Goal: Task Accomplishment & Management: Manage account settings

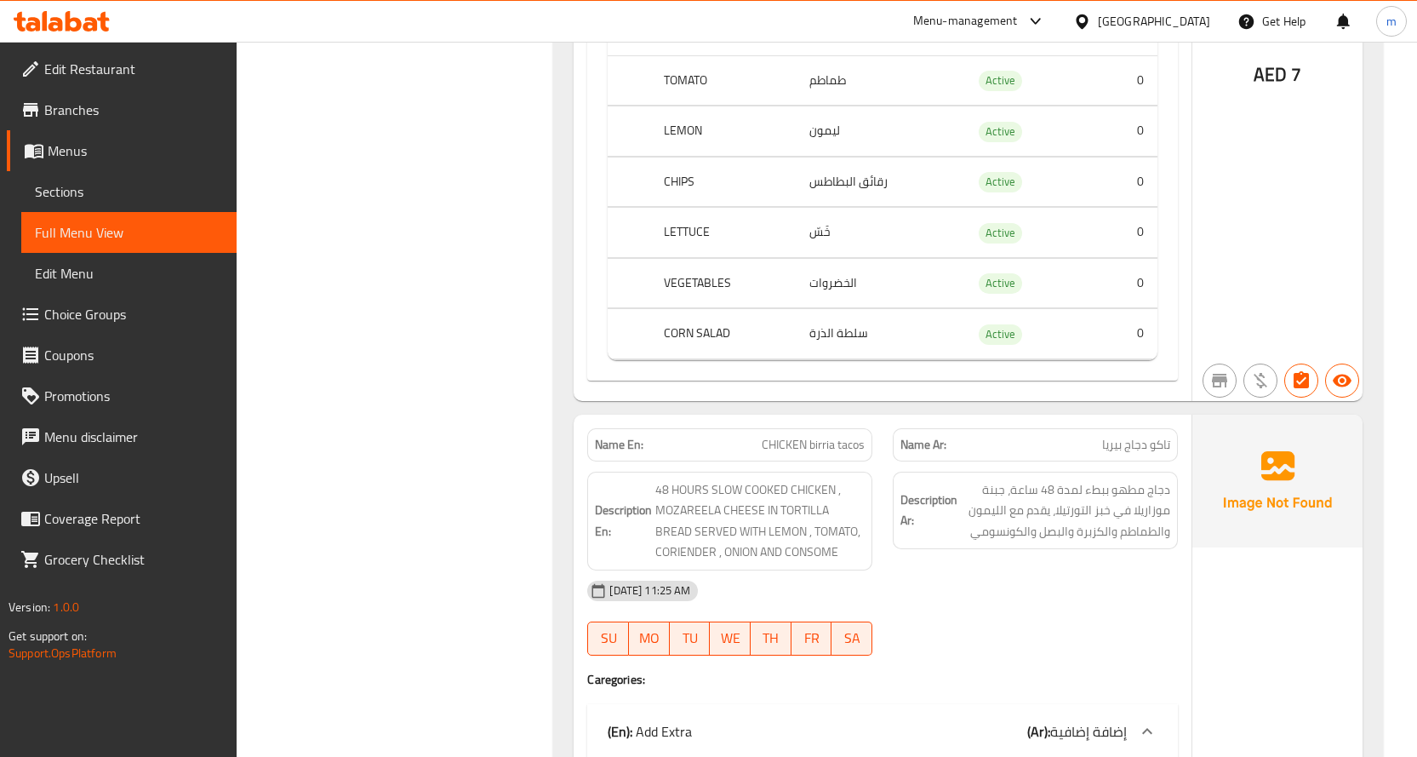
scroll to position [6282, 0]
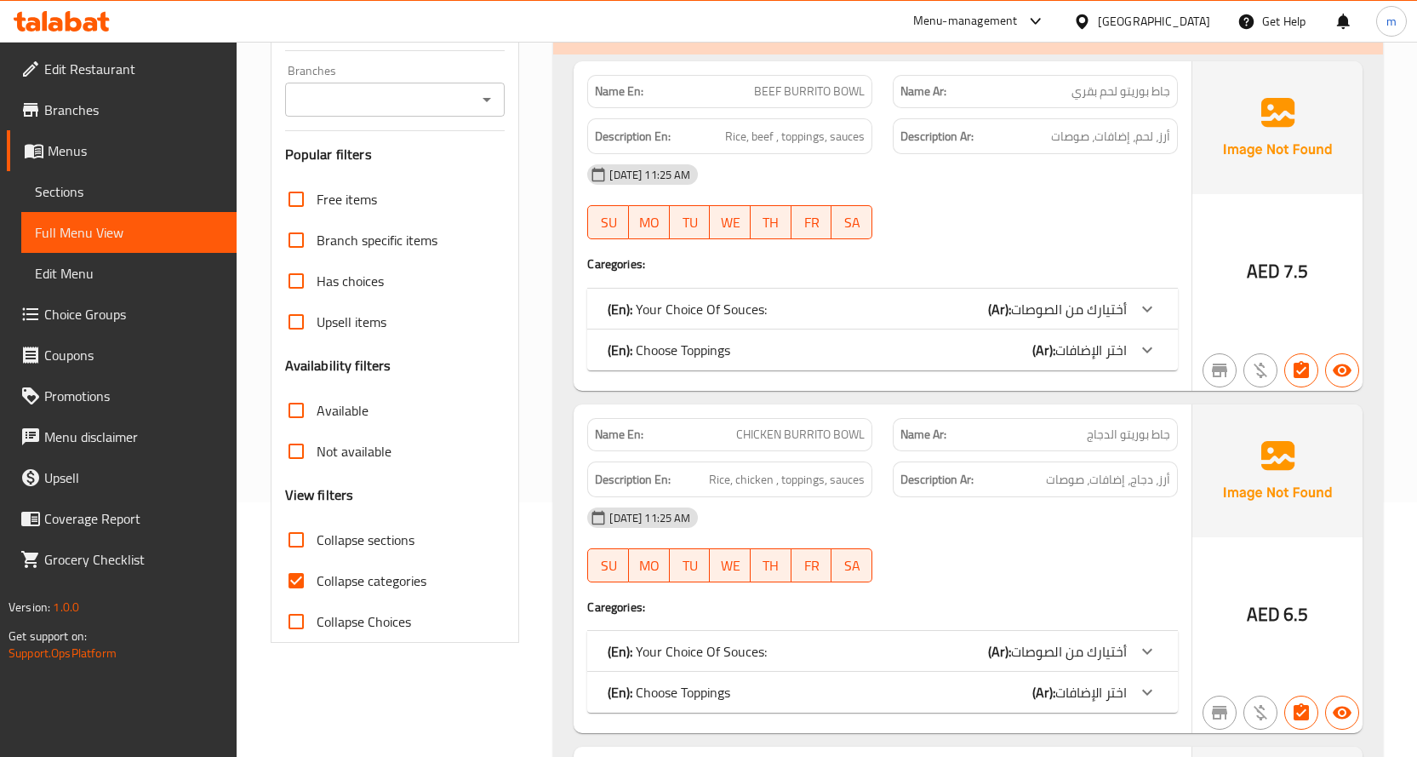
scroll to position [255, 0]
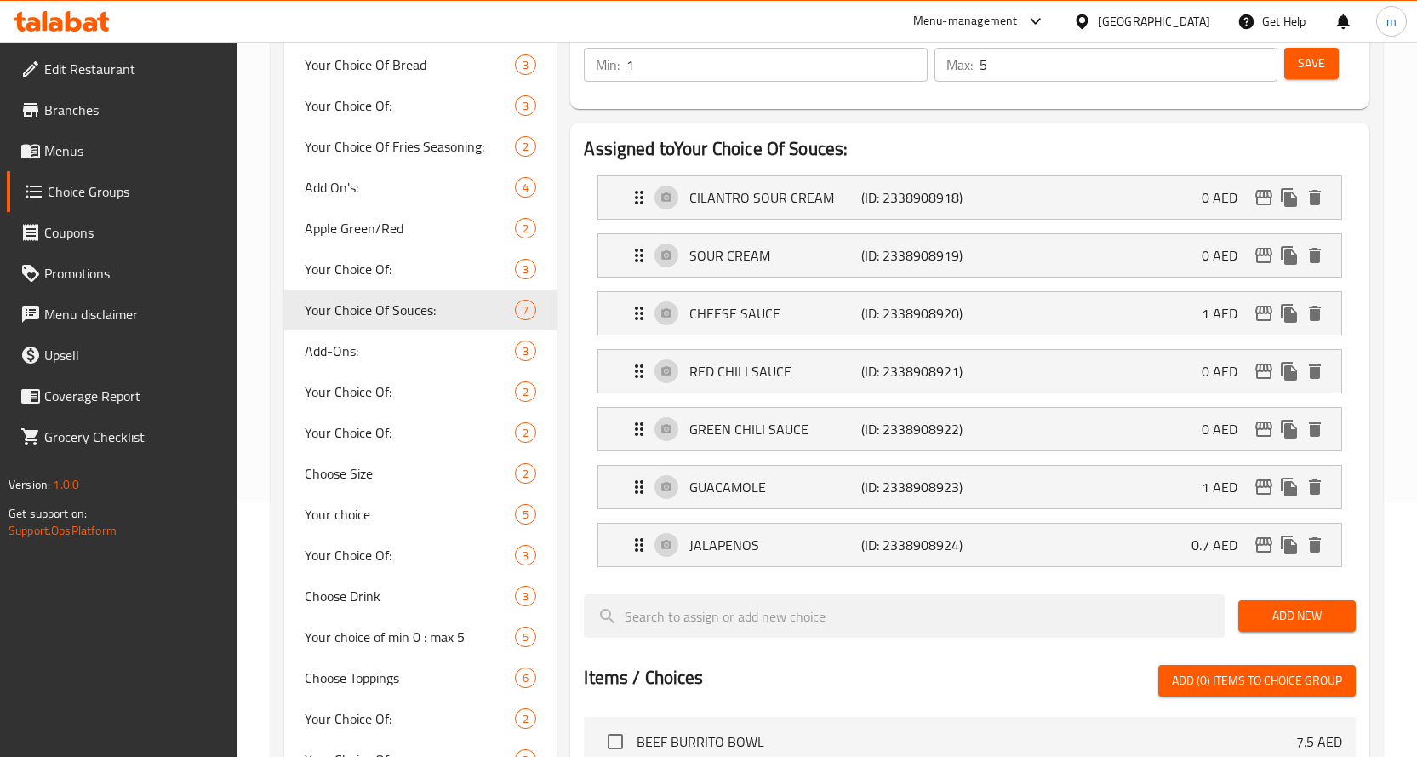
scroll to position [189, 0]
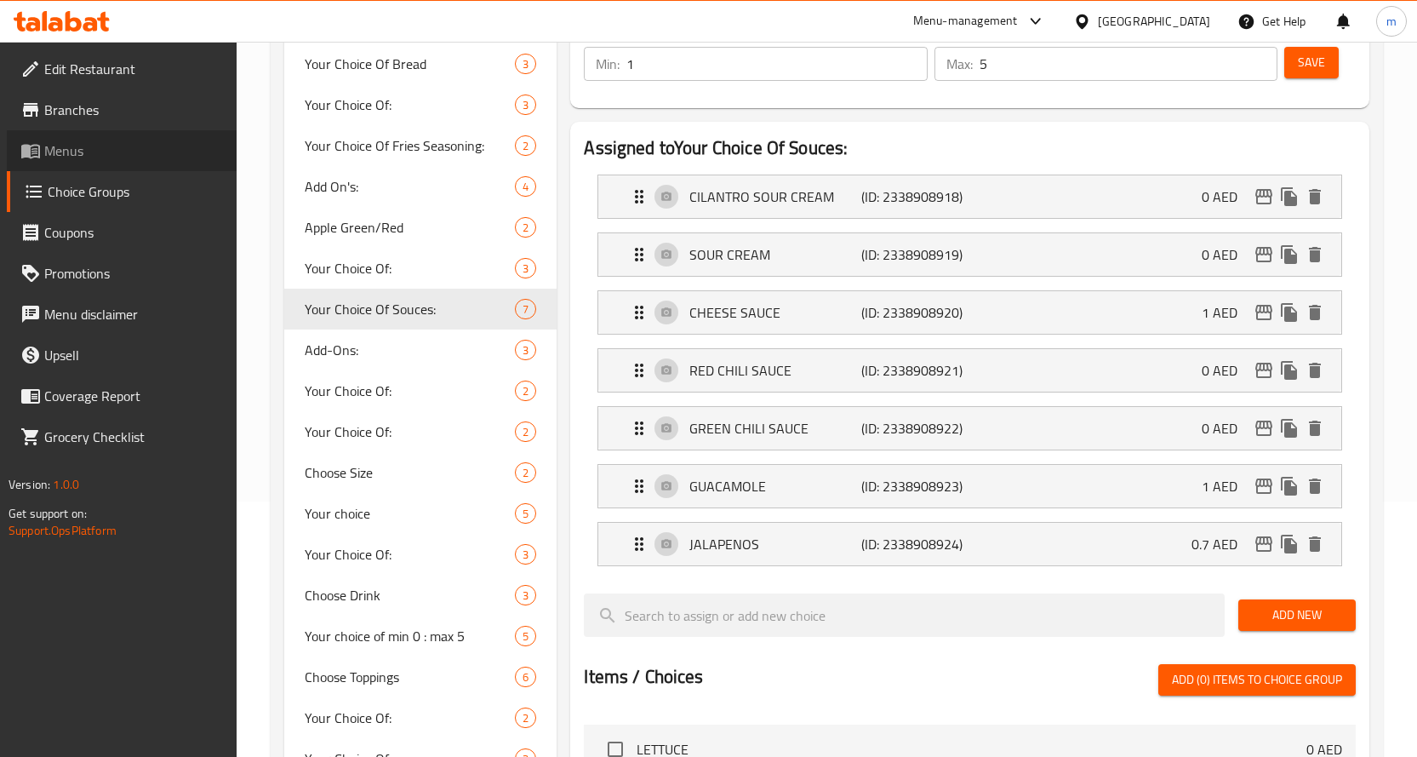
click at [92, 143] on span "Menus" at bounding box center [133, 150] width 179 height 20
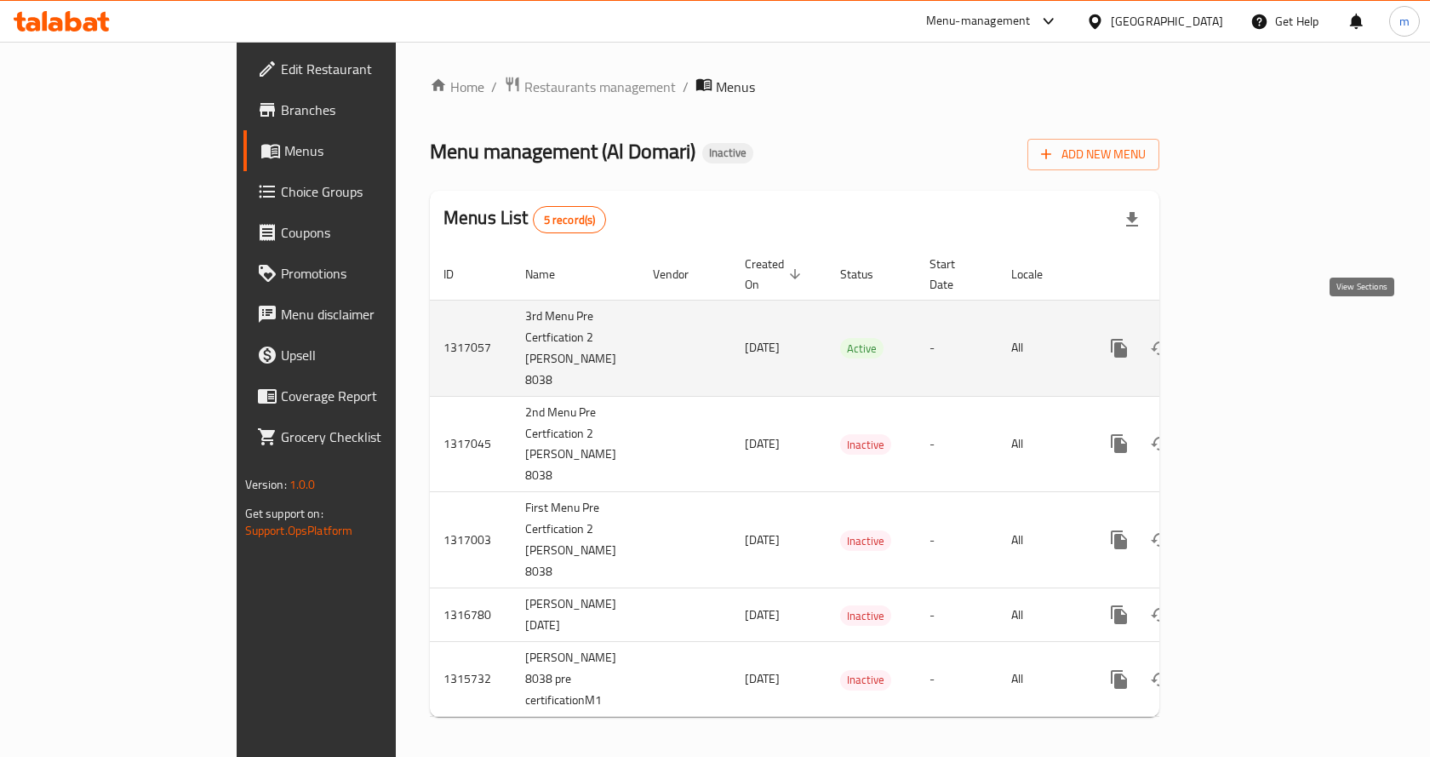
click at [1262, 328] on link "enhanced table" at bounding box center [1242, 348] width 41 height 41
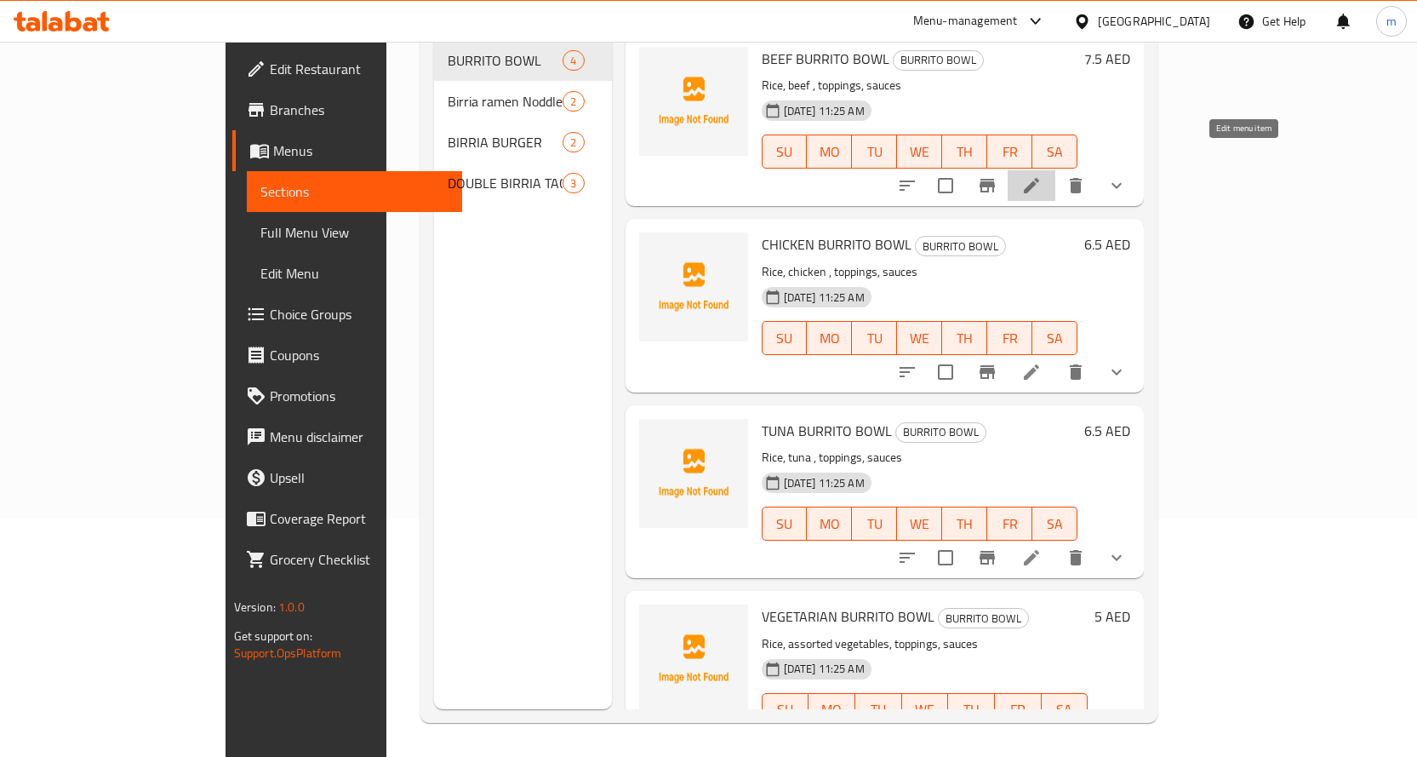
click at [1042, 175] on icon at bounding box center [1032, 185] width 20 height 20
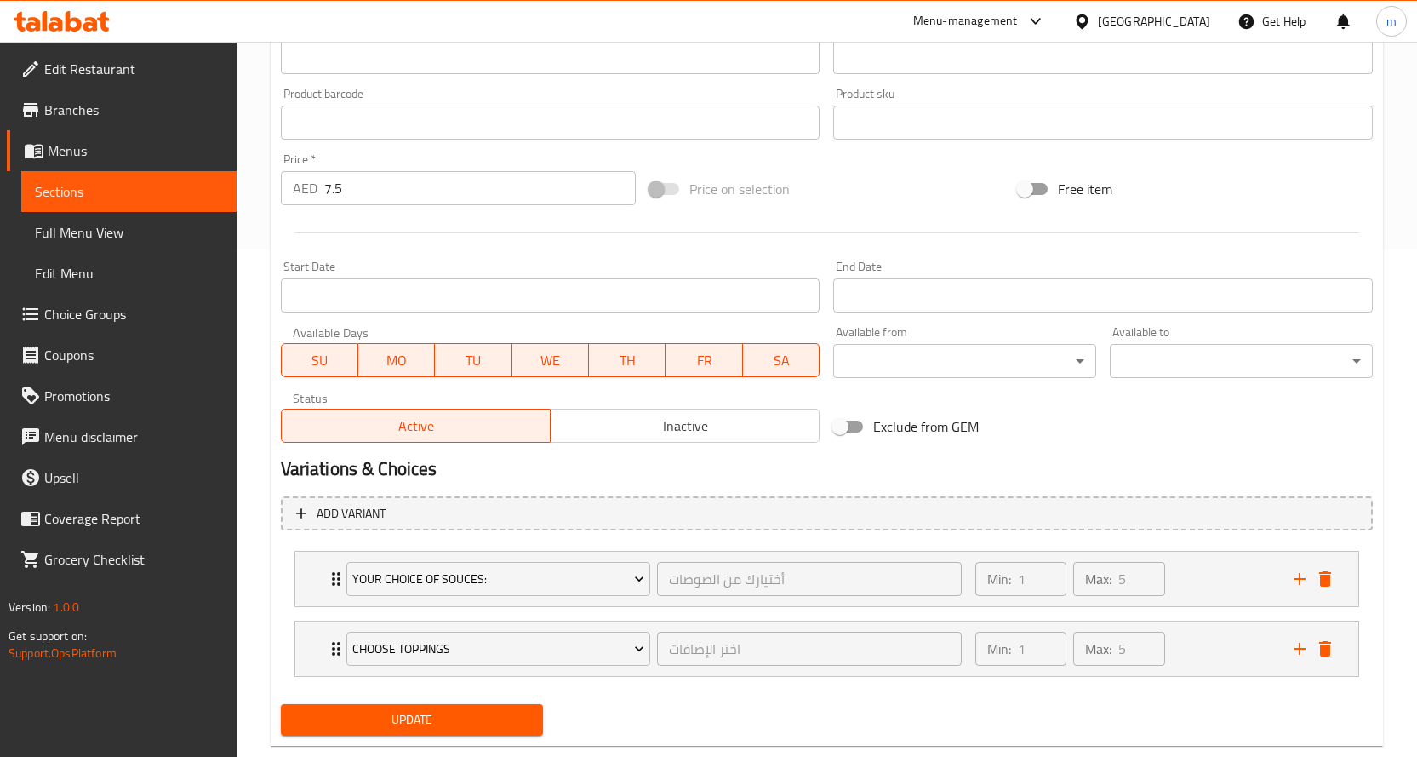
scroll to position [544, 0]
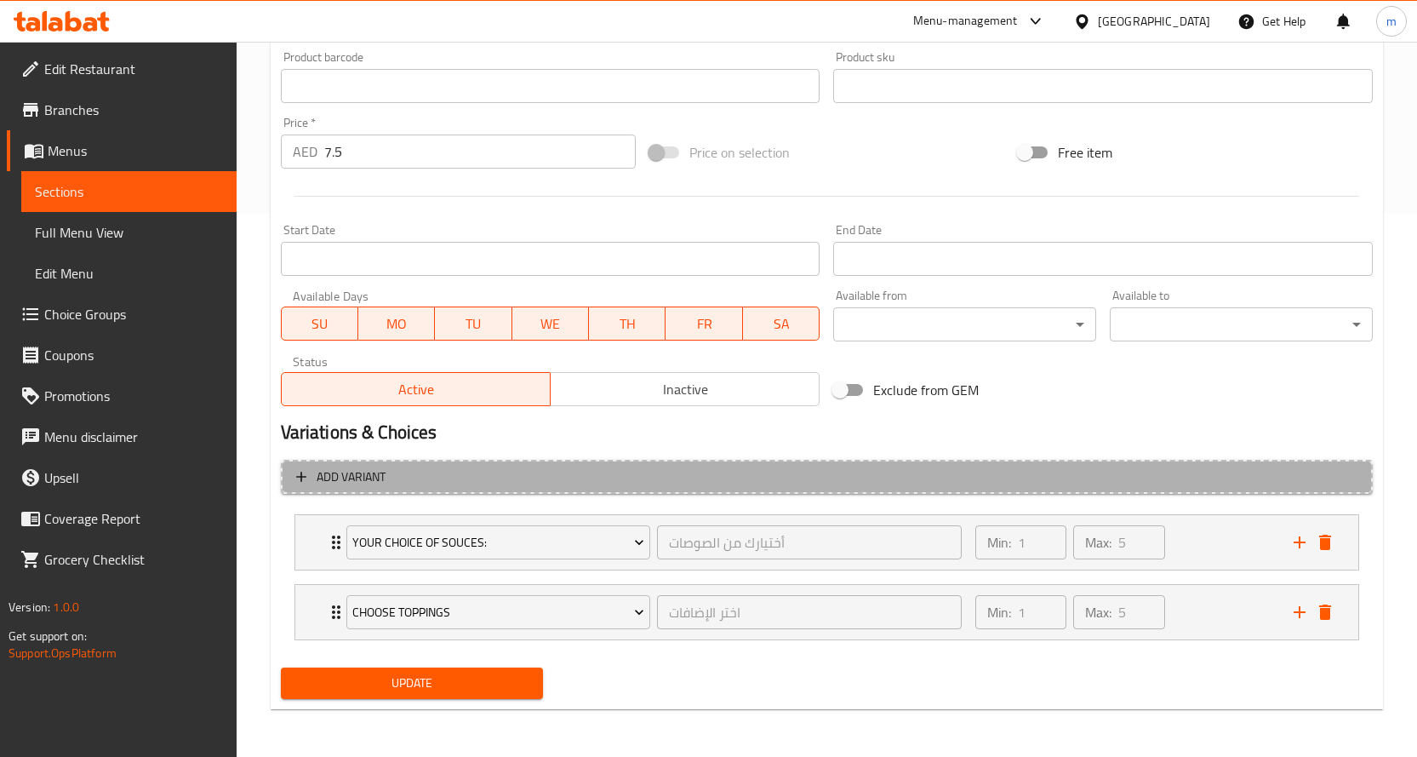
click at [424, 482] on span "Add variant" at bounding box center [827, 476] width 1062 height 21
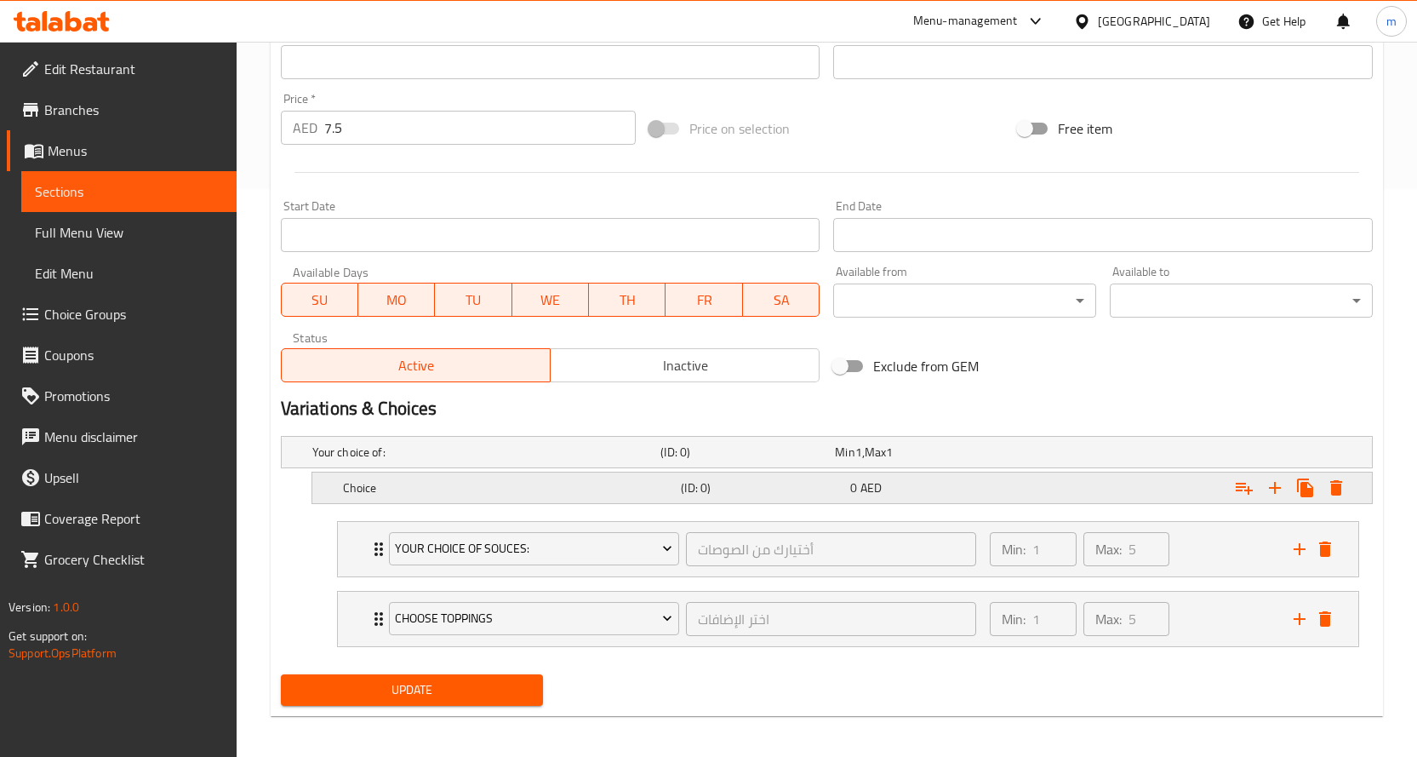
scroll to position [575, 0]
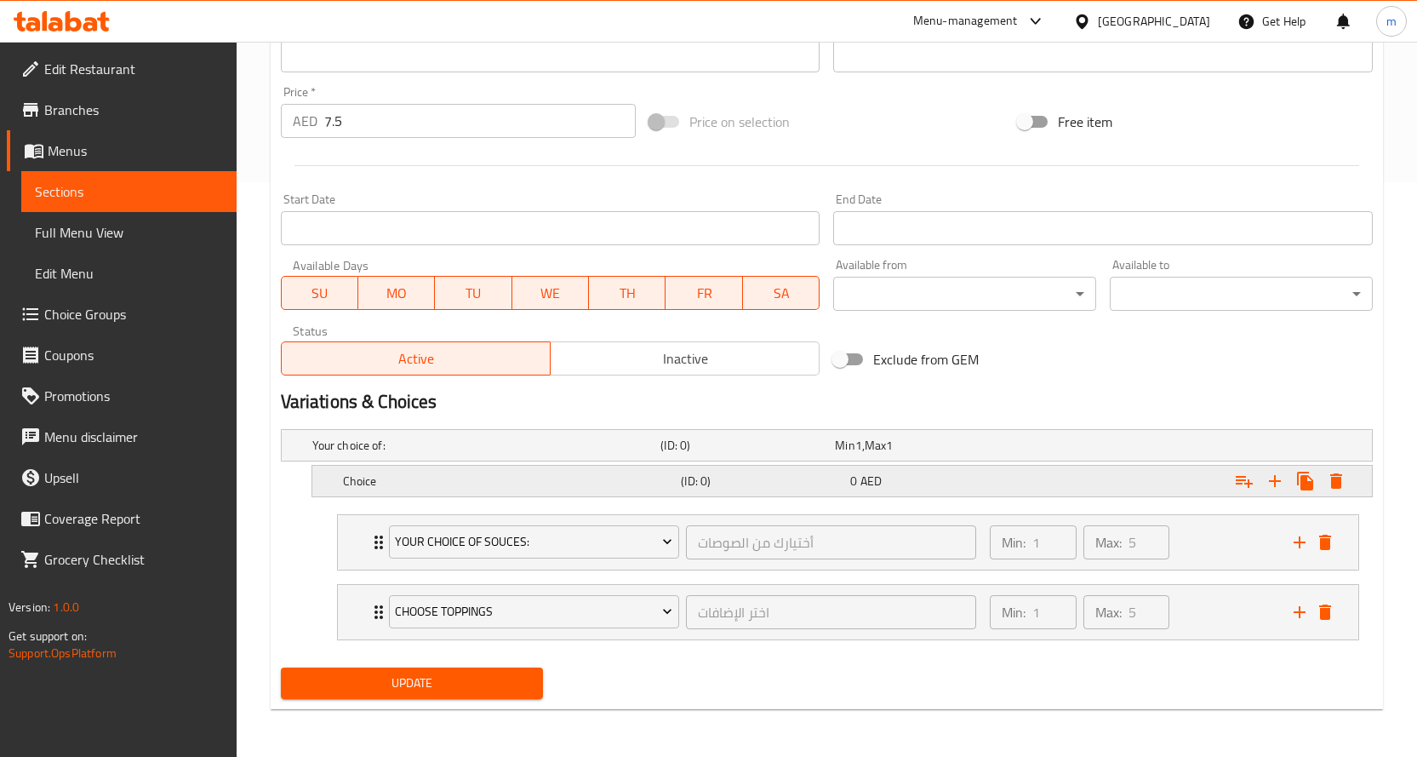
click at [627, 484] on h5 "Choice" at bounding box center [509, 480] width 332 height 17
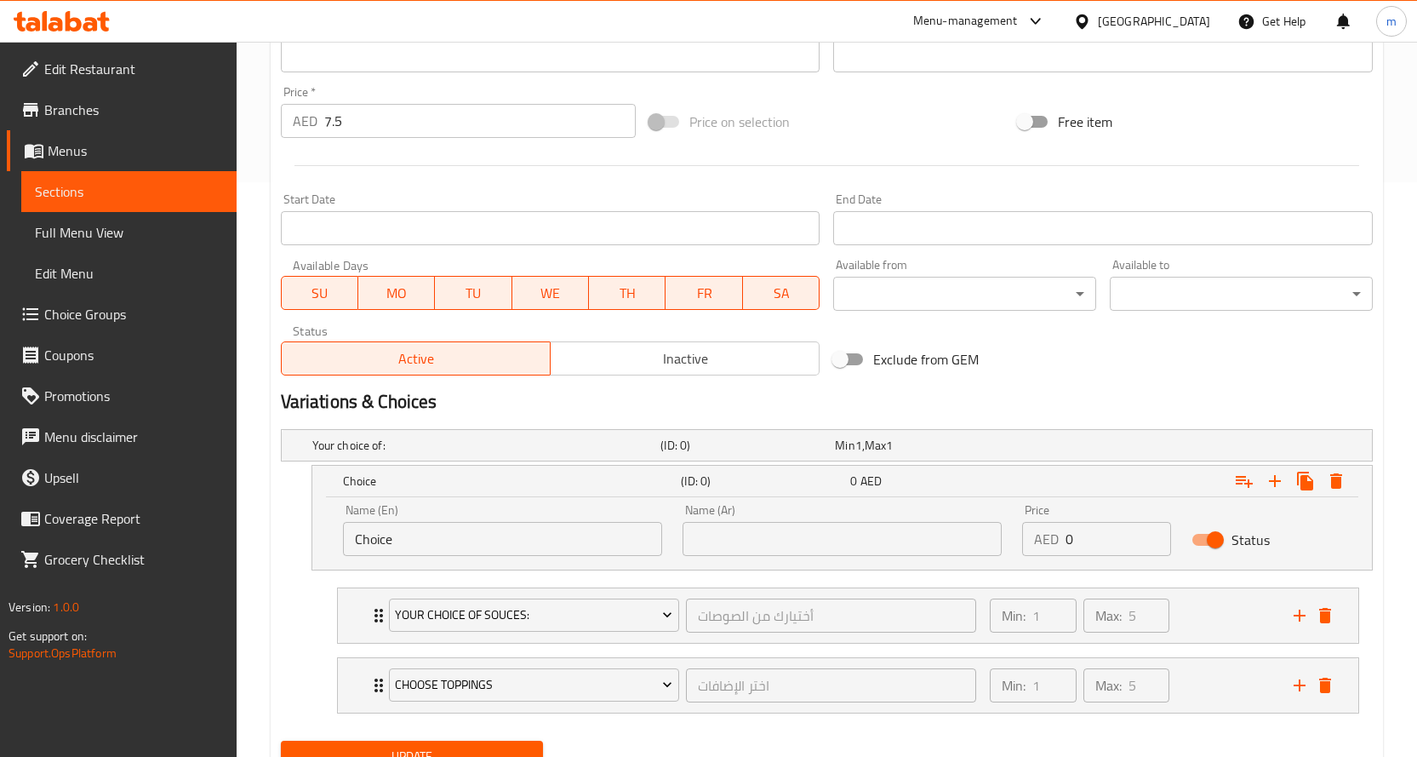
click at [503, 540] on input "Choice" at bounding box center [502, 539] width 319 height 34
click at [464, 541] on input "Choice" at bounding box center [502, 539] width 319 height 34
click at [463, 541] on input "Choice" at bounding box center [502, 539] width 319 height 34
click at [467, 533] on input "Choice" at bounding box center [502, 539] width 319 height 34
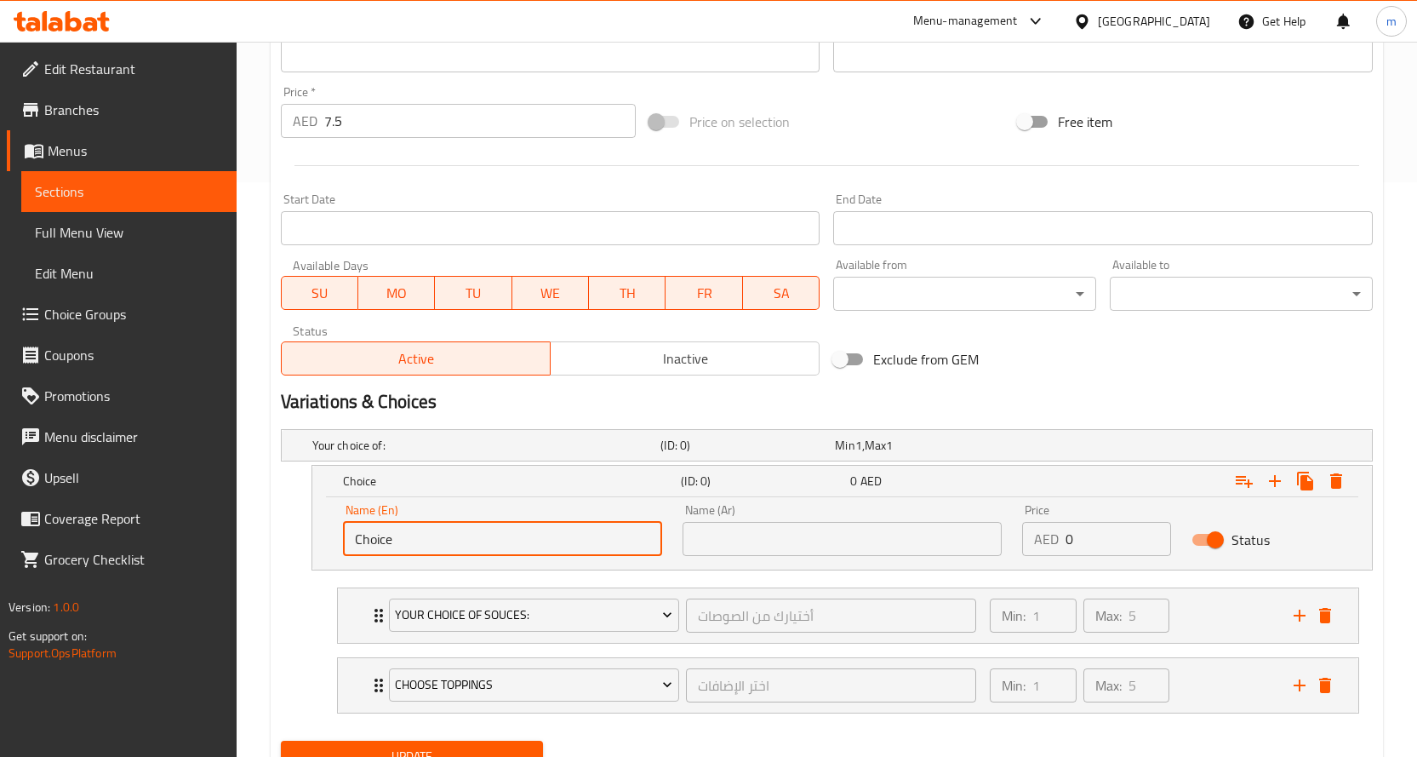
click at [467, 526] on input "Choice" at bounding box center [502, 539] width 319 height 34
drag, startPoint x: 407, startPoint y: 547, endPoint x: 374, endPoint y: 547, distance: 33.2
click at [374, 547] on input "Choice" at bounding box center [502, 539] width 319 height 34
click at [735, 543] on input "text" at bounding box center [842, 539] width 319 height 34
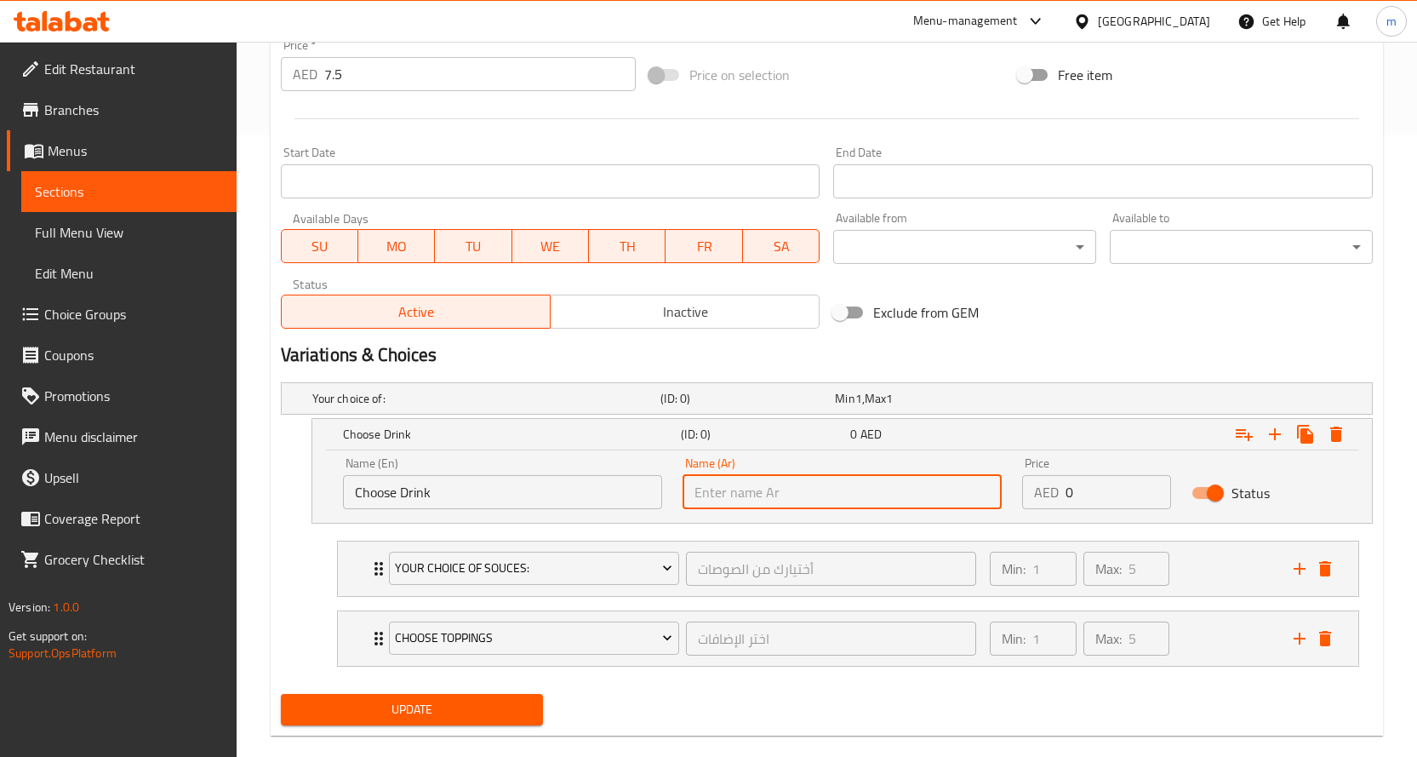
scroll to position [648, 0]
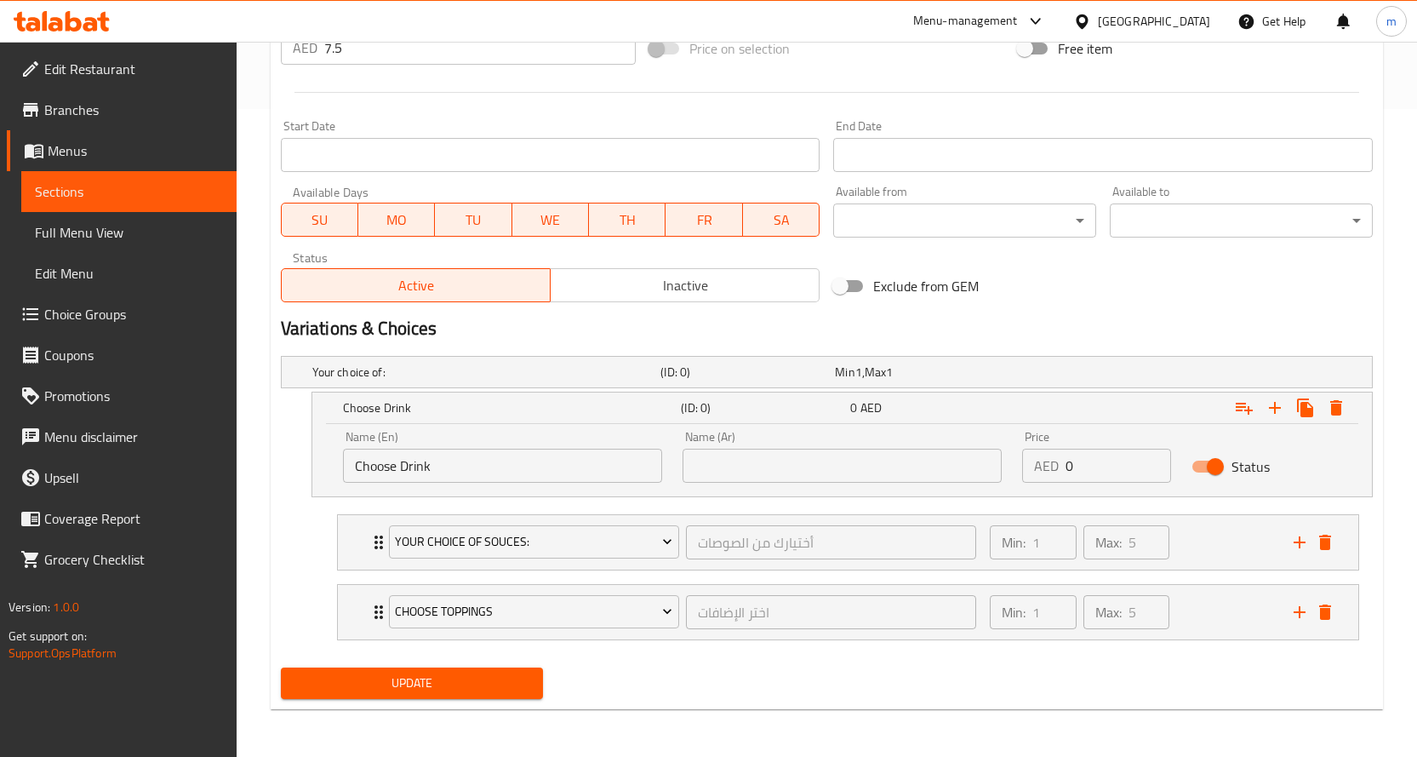
click at [468, 484] on div "Name (En) Choose Drink Name (En)" at bounding box center [503, 457] width 340 height 72
click at [458, 468] on input "Choose Drink" at bounding box center [502, 466] width 319 height 34
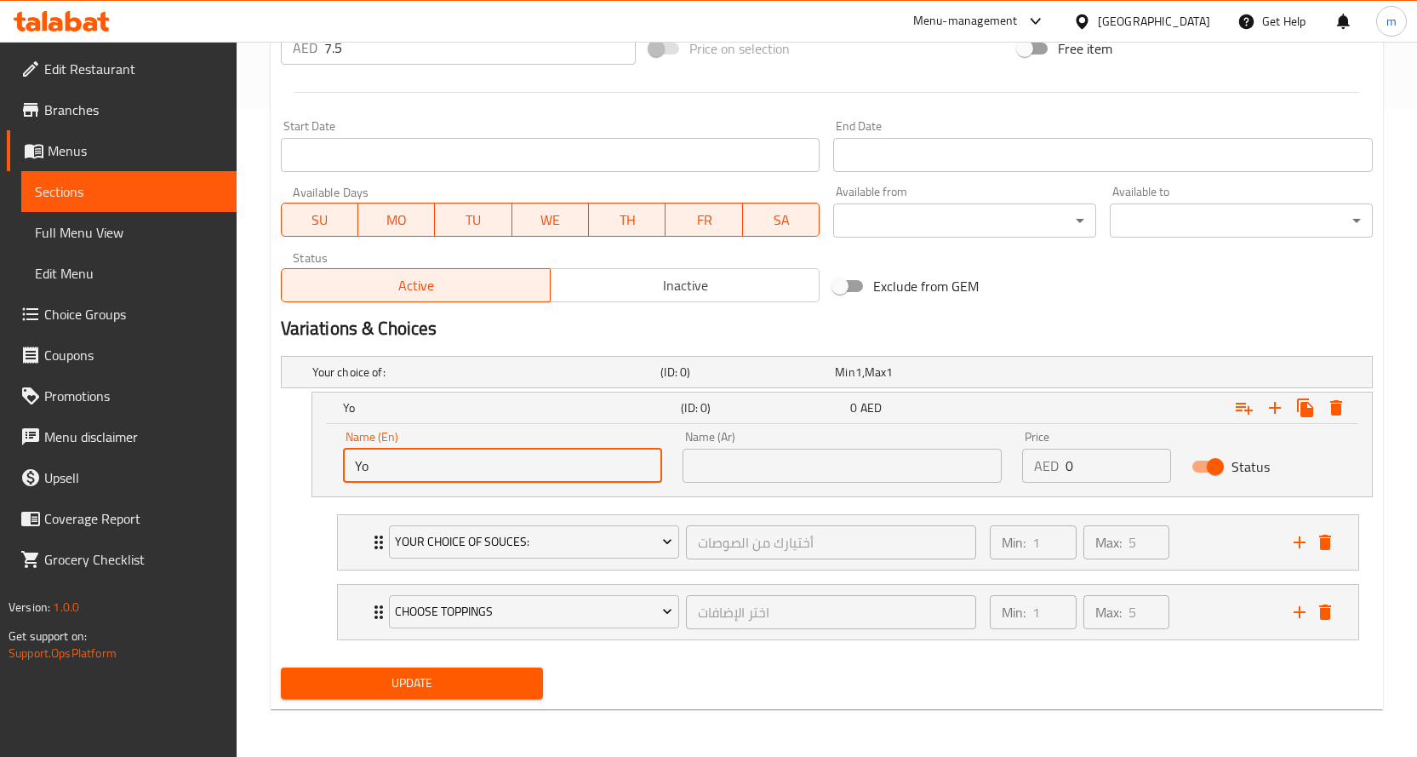
type input "Y"
type input "YOUR CHOICE OF DRINK :"
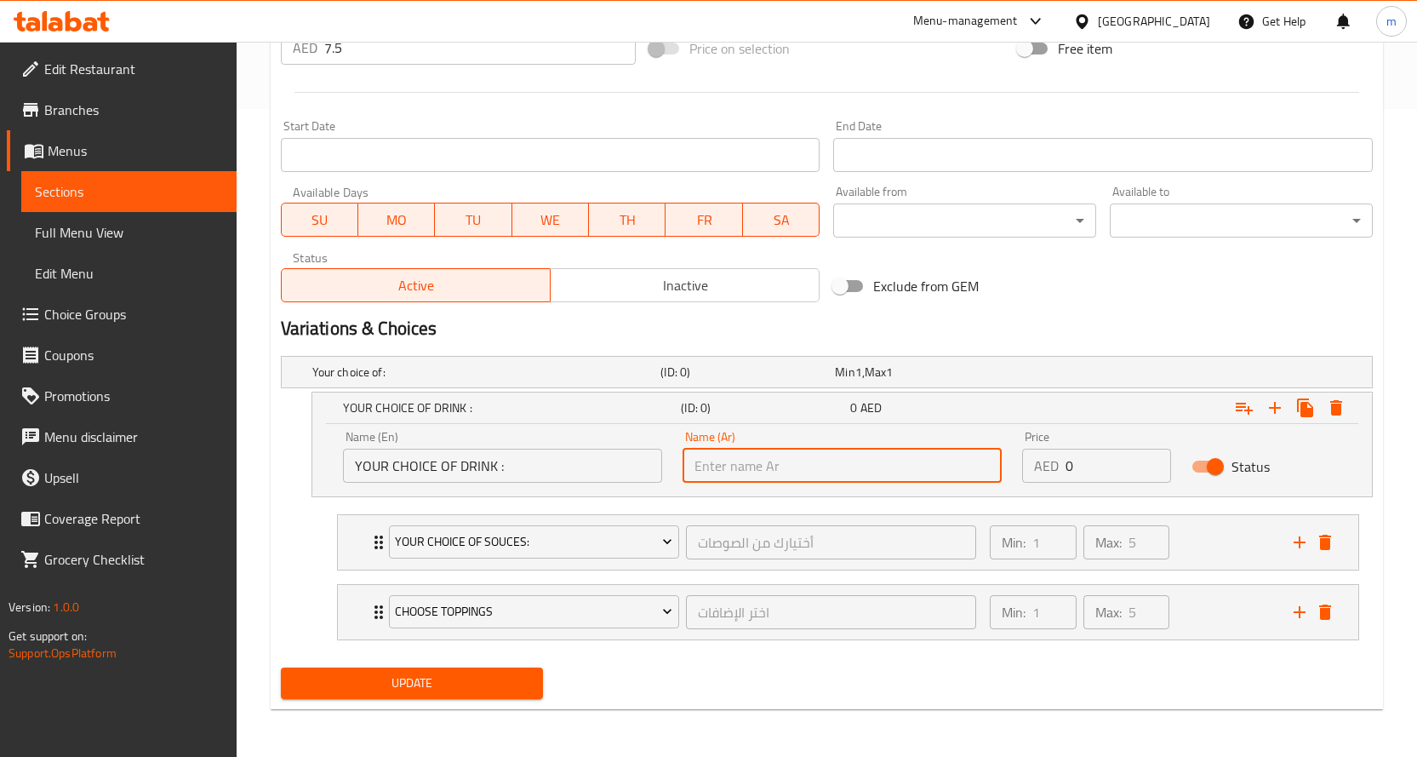
click at [749, 477] on input "text" at bounding box center [842, 466] width 319 height 34
type input "أختيارك من المشروب :"
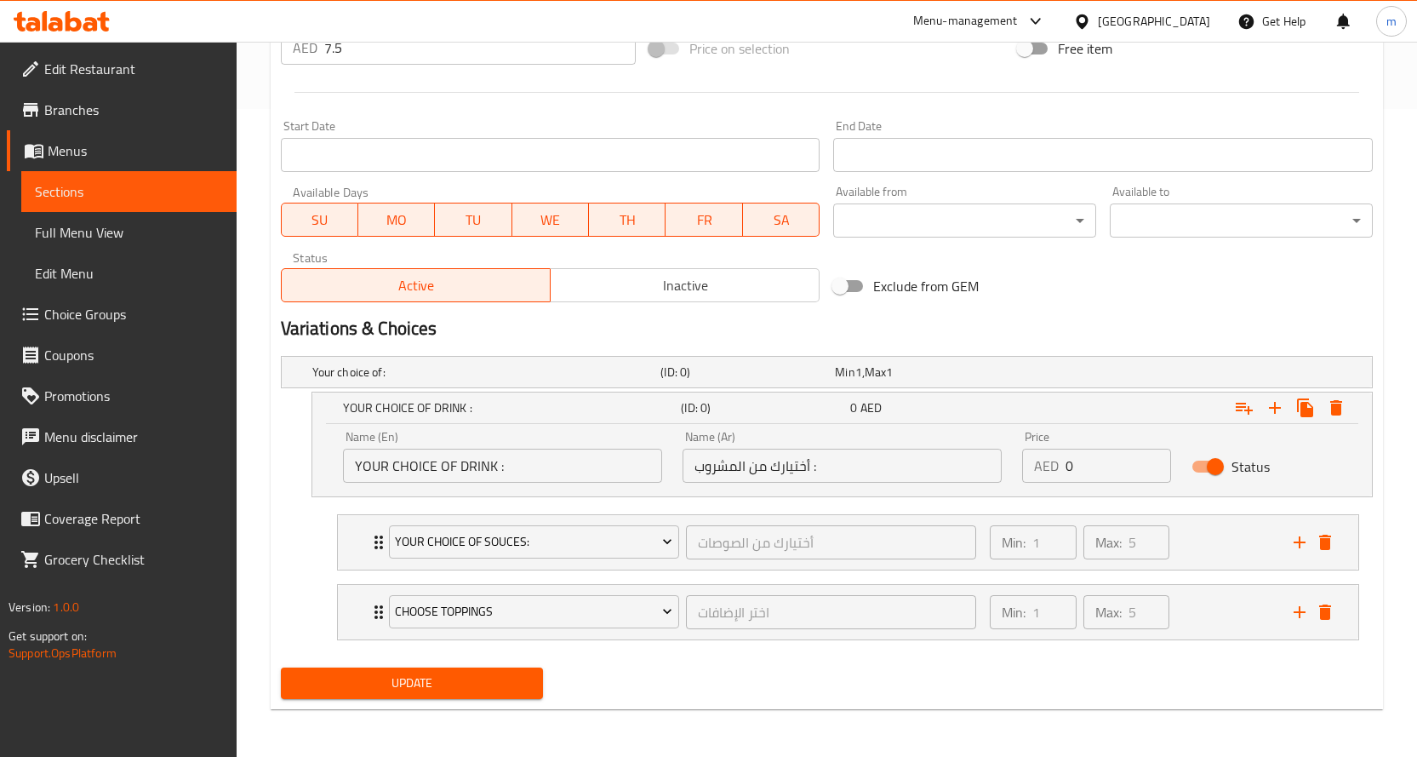
click at [266, 486] on div "Home / Restaurants management / Menus / Sections / item / update BURRITO BOWL s…" at bounding box center [827, 75] width 1181 height 1363
click at [1340, 464] on div "Status" at bounding box center [1267, 466] width 170 height 53
click at [1245, 416] on icon "Expand" at bounding box center [1244, 408] width 20 height 20
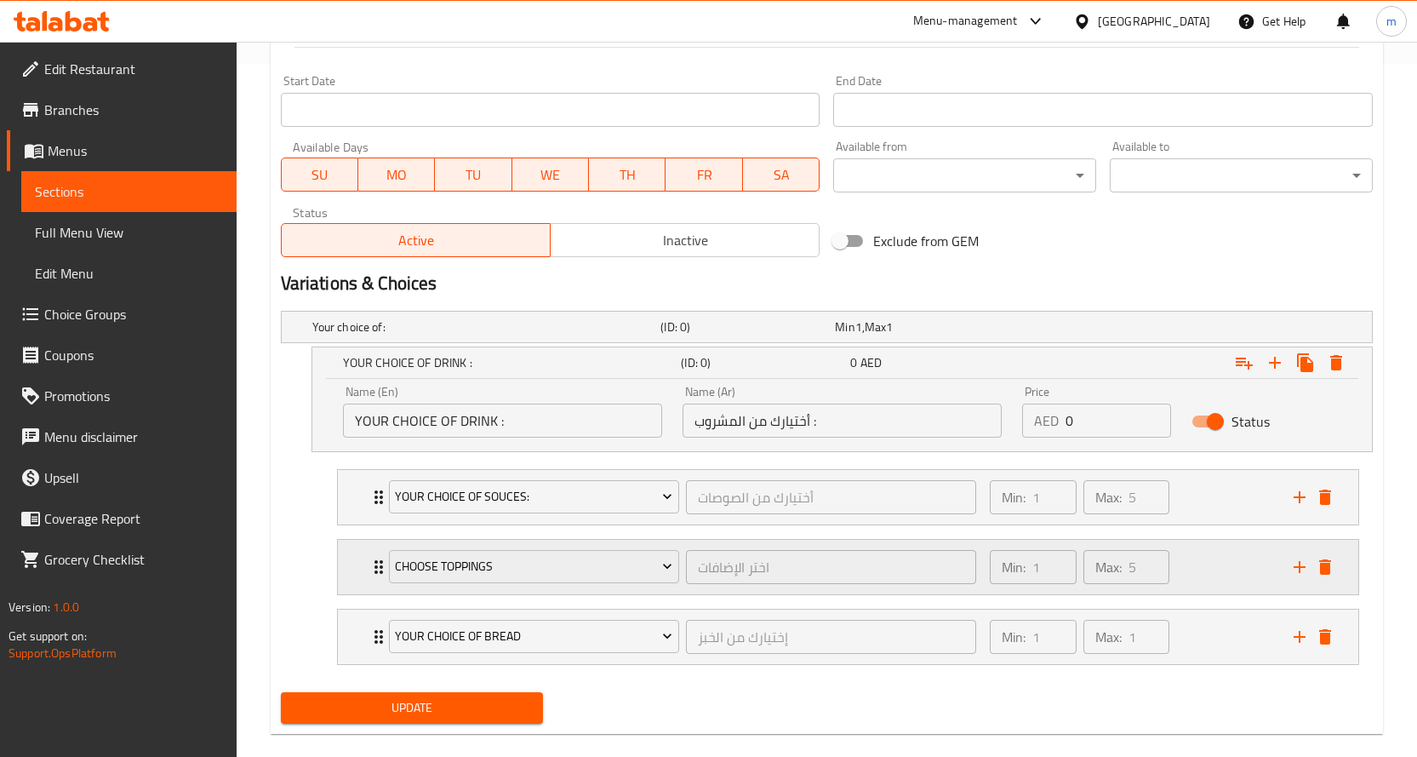
scroll to position [718, 0]
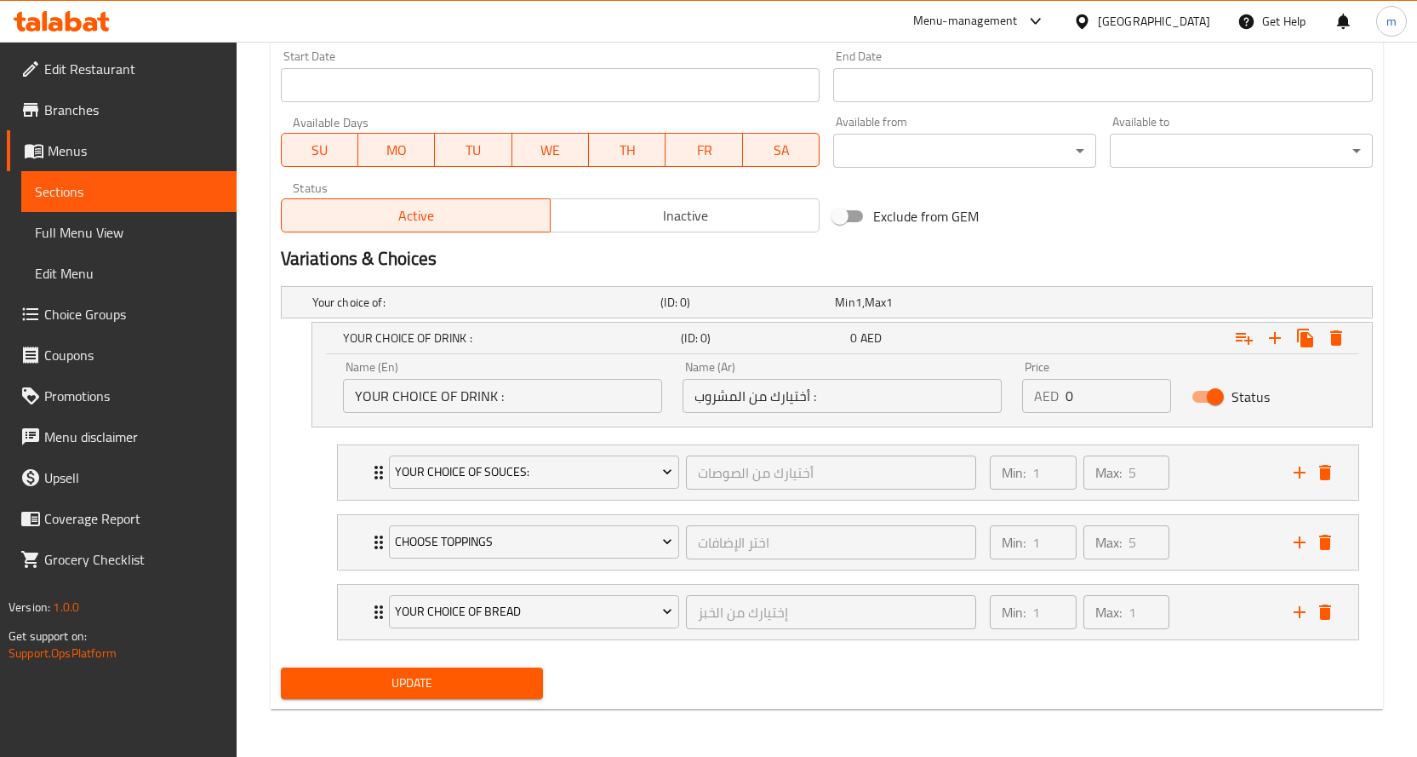
click at [871, 370] on div "Name (Ar) أختيارك من المشروب : Name (Ar)" at bounding box center [842, 387] width 319 height 52
click at [1331, 614] on icon "delete" at bounding box center [1325, 611] width 12 height 15
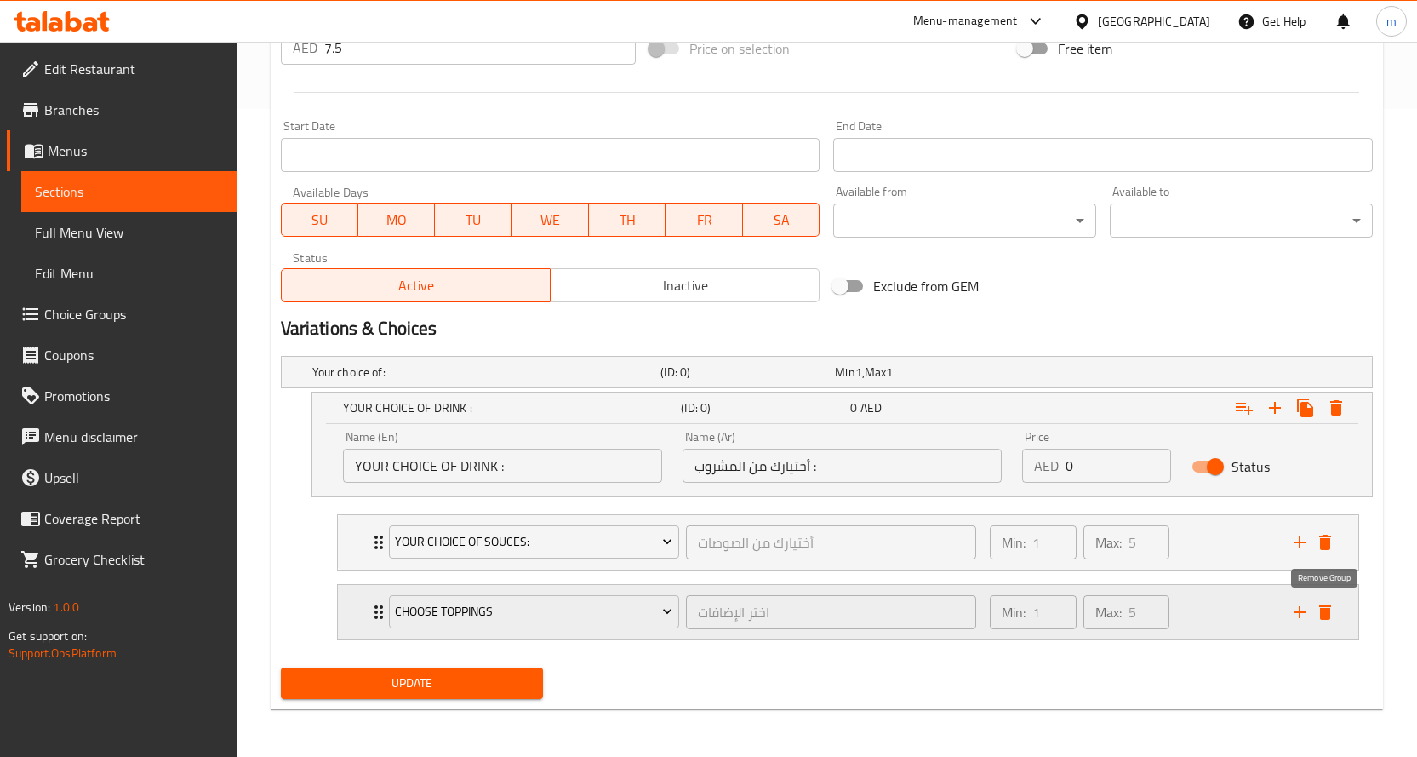
scroll to position [648, 0]
click at [945, 470] on input "أختيارك من المشروب :" at bounding box center [842, 466] width 319 height 34
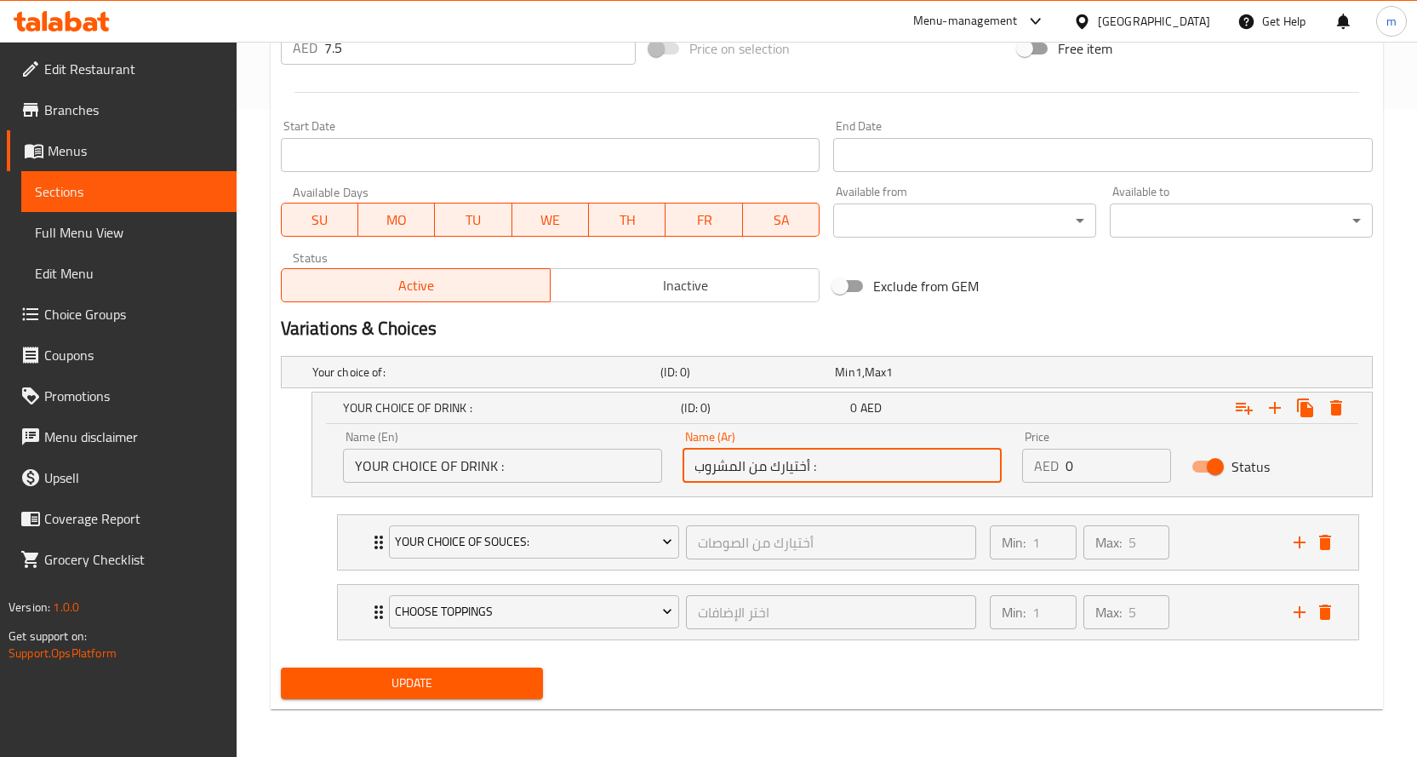
click at [266, 500] on div "Home / Restaurants management / Menus / Sections / item / update BURRITO BOWL s…" at bounding box center [827, 75] width 1181 height 1363
click at [879, 435] on div "Name (Ar) أختيارك من المشروب : Name (Ar)" at bounding box center [842, 457] width 319 height 52
click at [878, 468] on input "أختيارك من المشروب :" at bounding box center [842, 466] width 319 height 34
click at [299, 482] on div "YOUR CHOICE OF DRINK : (ID: 0) 0 AED Name (En) YOUR CHOICE OF DRINK : Name (En)…" at bounding box center [827, 445] width 1092 height 106
click at [661, 410] on h5 "YOUR CHOICE OF DRINK :" at bounding box center [509, 407] width 332 height 17
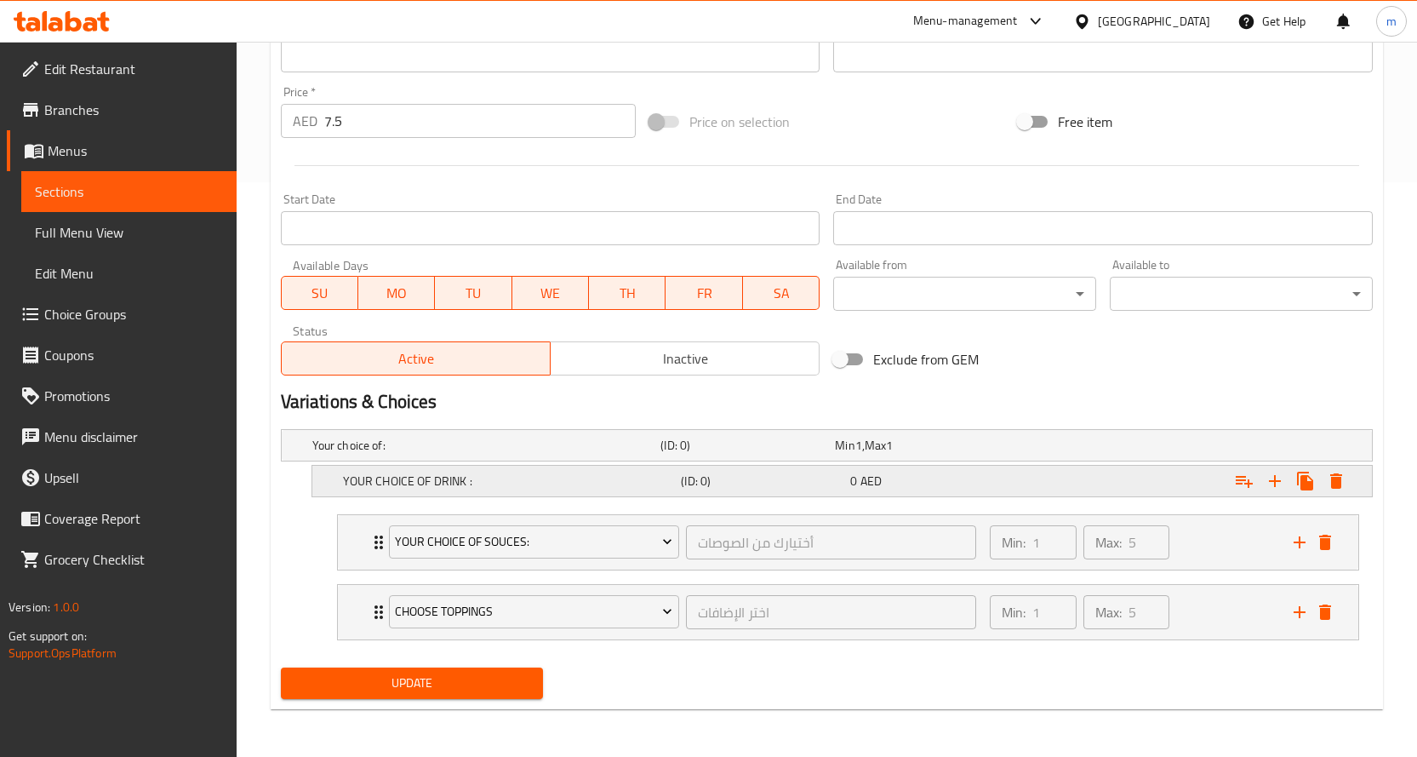
click at [663, 475] on h5 "YOUR CHOICE OF DRINK :" at bounding box center [509, 480] width 332 height 17
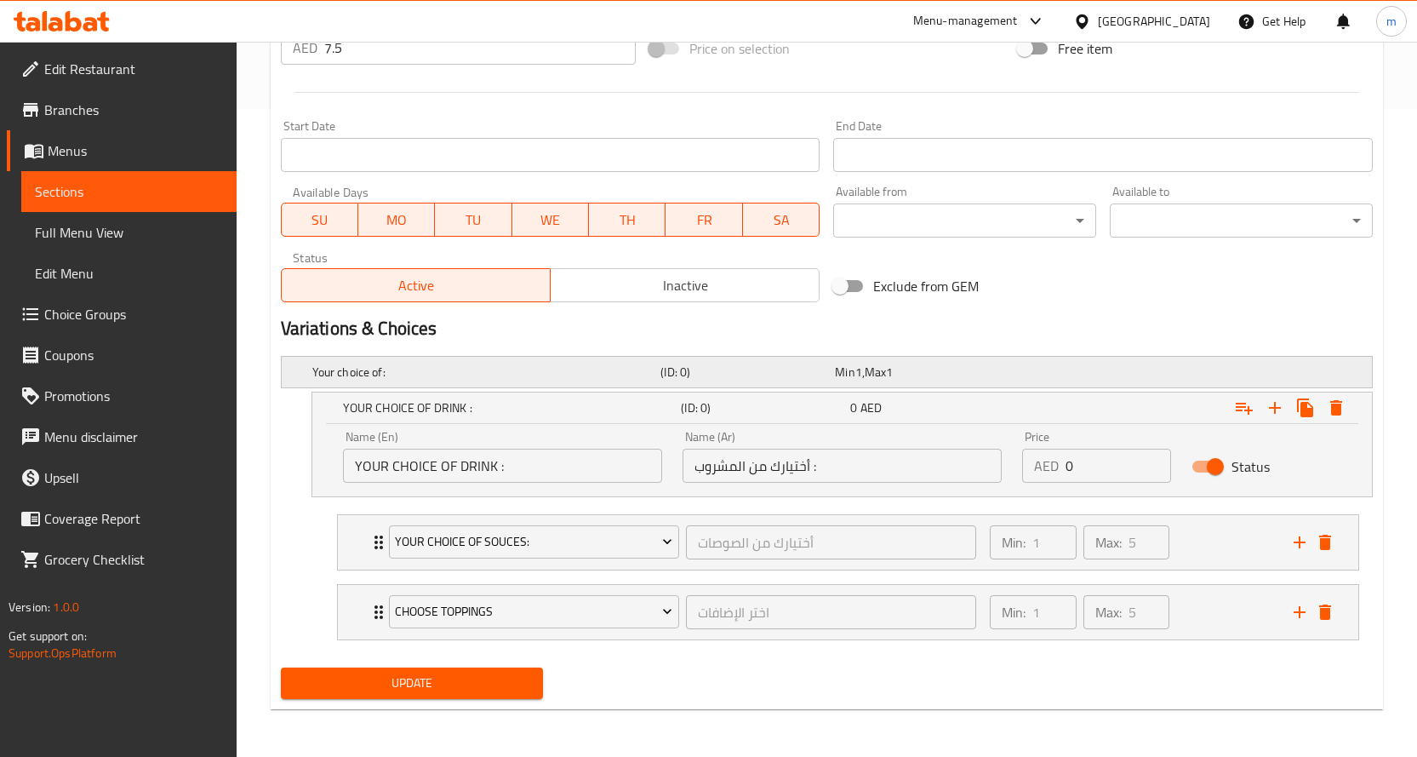
click at [423, 375] on h5 "Your choice of:" at bounding box center [483, 371] width 342 height 17
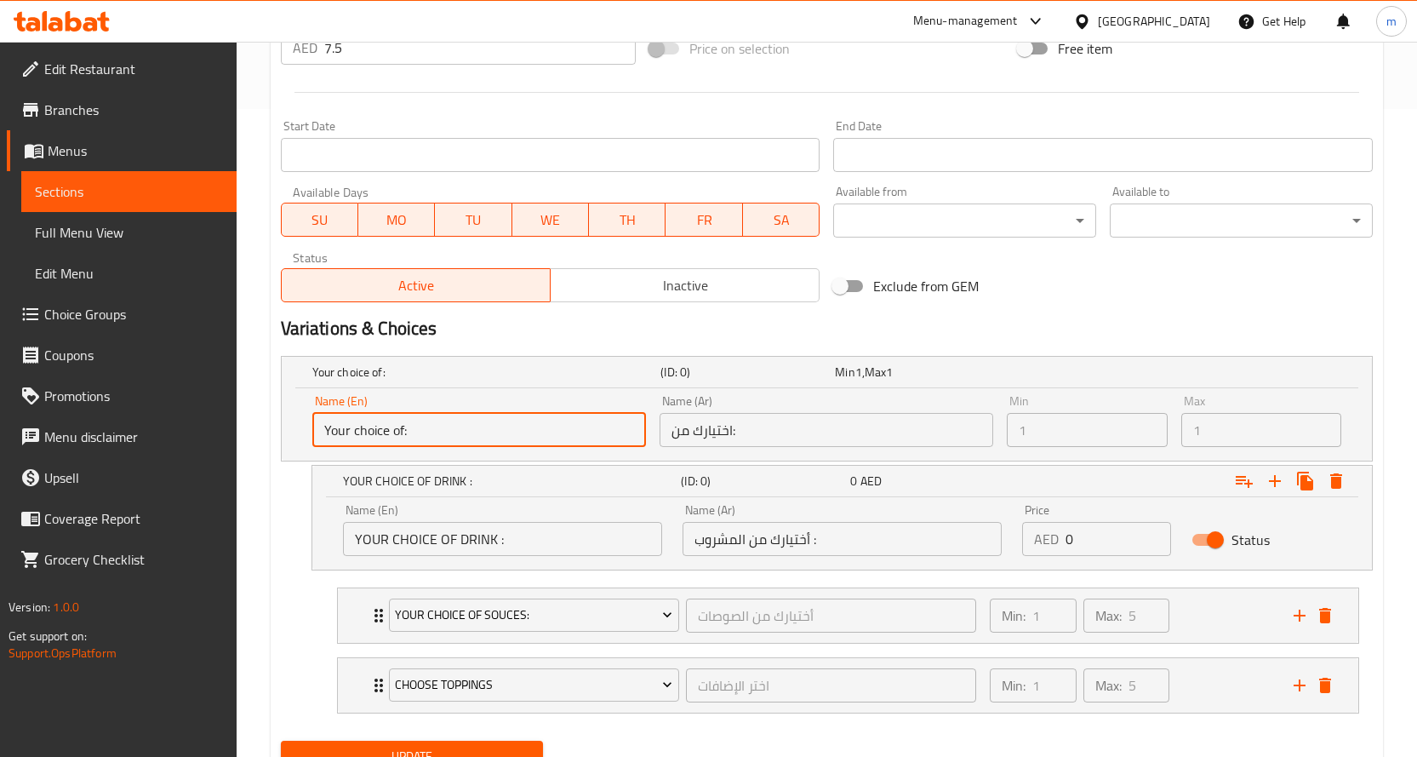
click at [449, 428] on input "Your choice of:" at bounding box center [479, 430] width 334 height 34
click at [483, 430] on input "Your choice of:" at bounding box center [479, 430] width 334 height 34
click at [541, 540] on input "YOUR CHOICE OF DRINK :" at bounding box center [502, 539] width 319 height 34
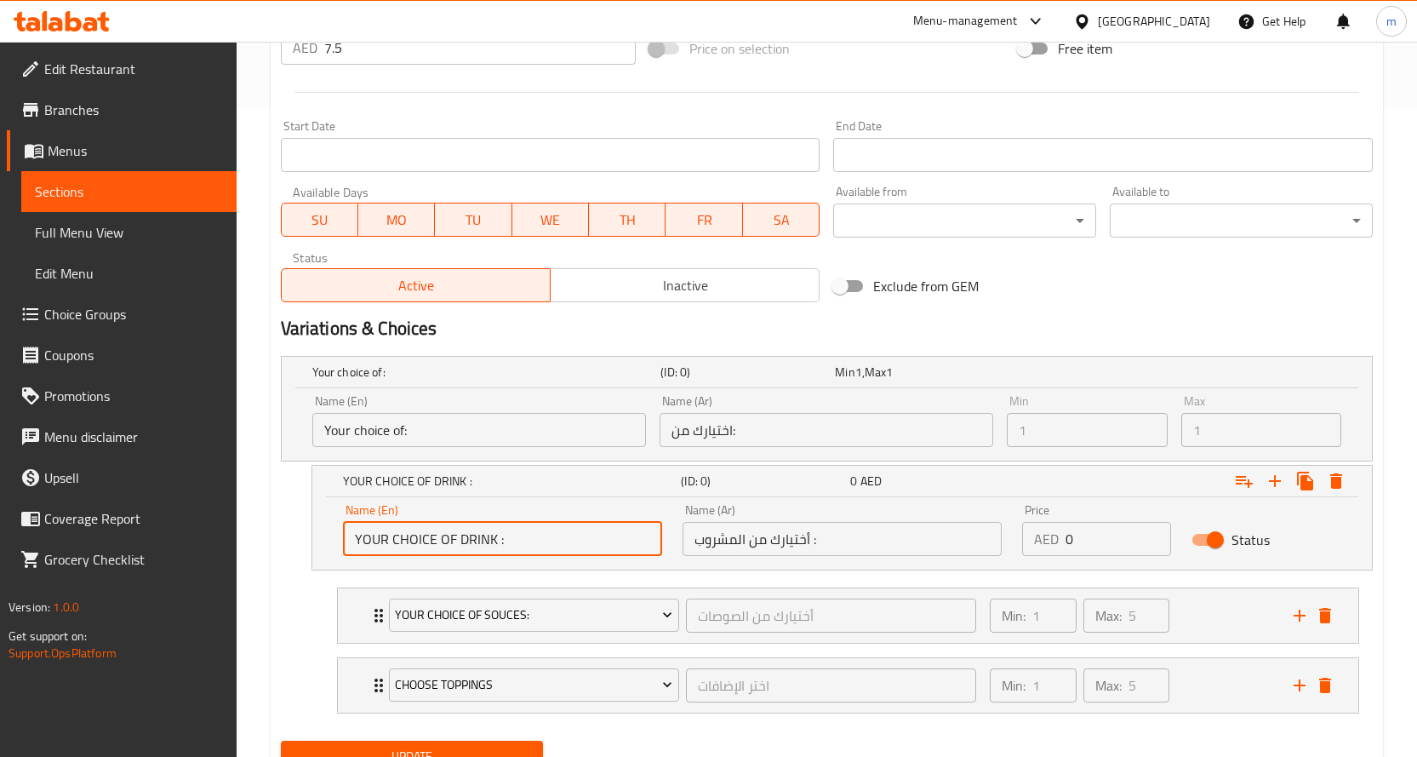
click at [551, 539] on input "YOUR CHOICE OF DRINK :" at bounding box center [502, 539] width 319 height 34
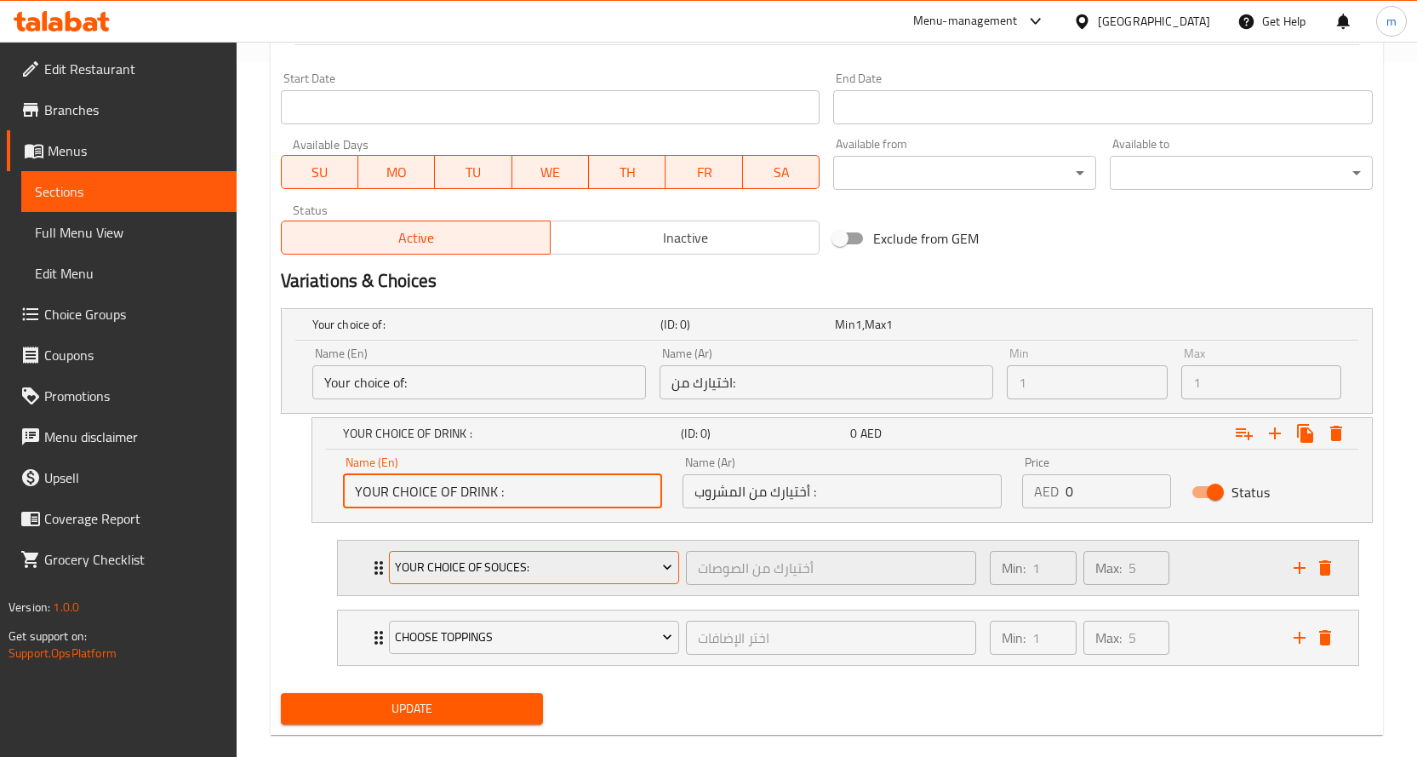
scroll to position [721, 0]
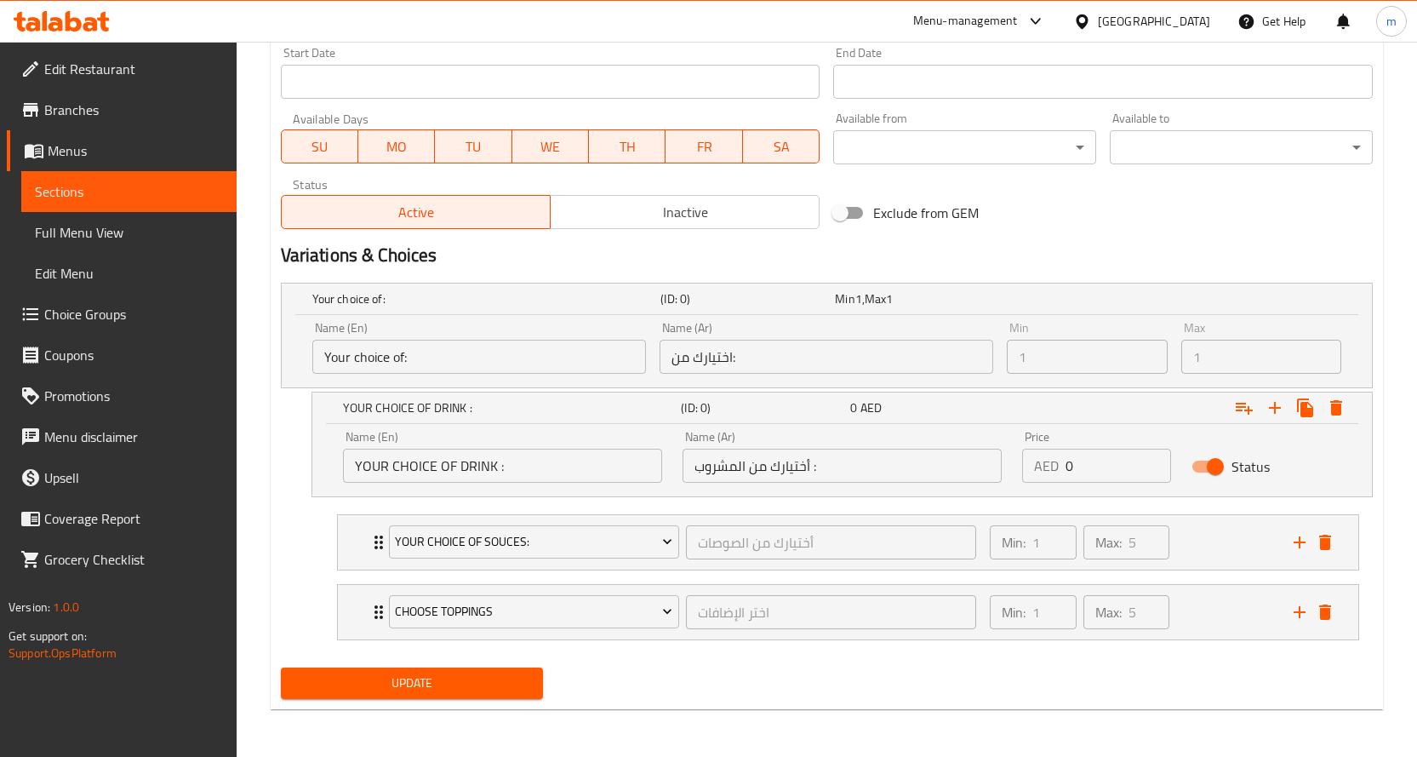
click at [297, 458] on div "YOUR CHOICE OF DRINK : (ID: 0) 0 AED Name (En) YOUR CHOICE OF DRINK : Name (En)…" at bounding box center [827, 445] width 1092 height 106
click at [458, 351] on input "Your choice of:" at bounding box center [479, 357] width 334 height 34
click at [522, 455] on input "YOUR CHOICE OF DRINK :" at bounding box center [502, 466] width 319 height 34
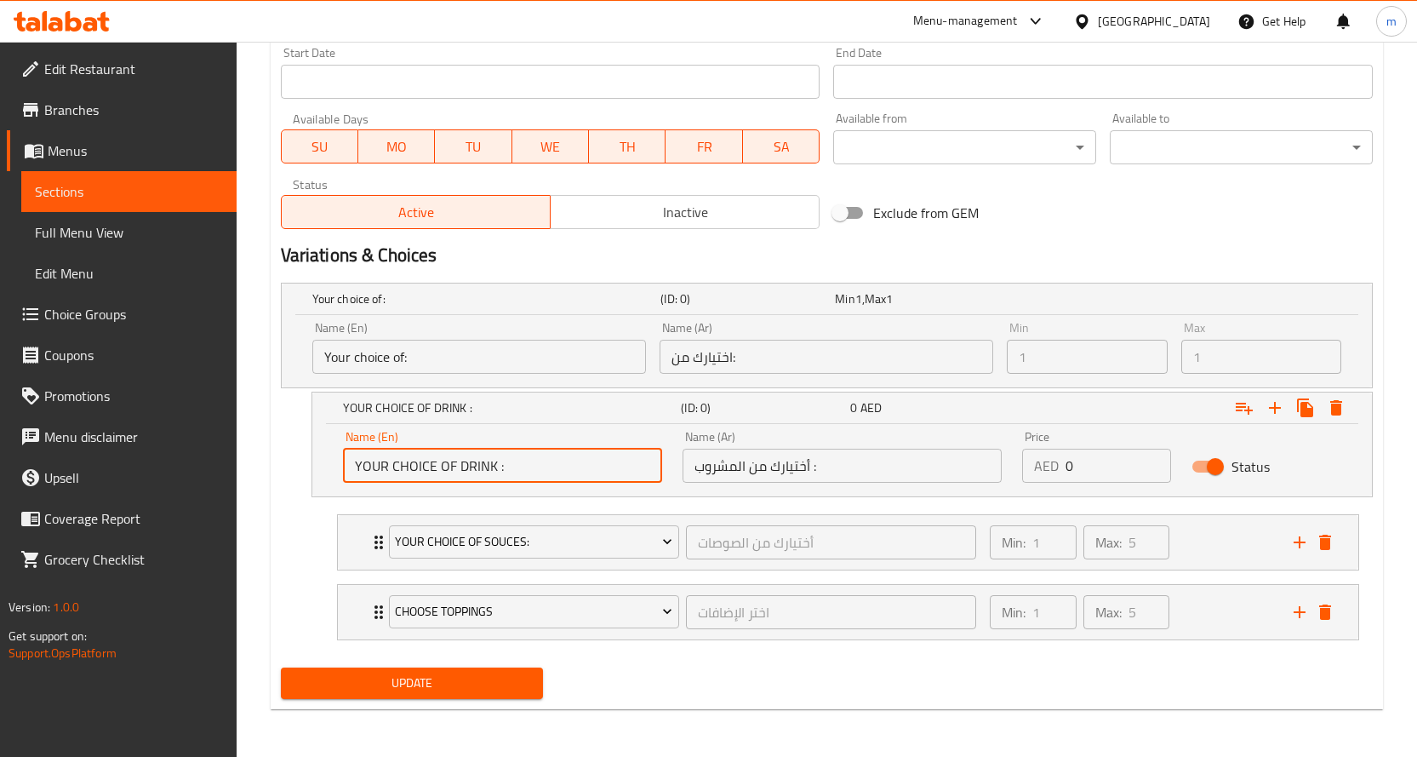
click at [521, 466] on input "YOUR CHOICE OF DRINK :" at bounding box center [502, 466] width 319 height 34
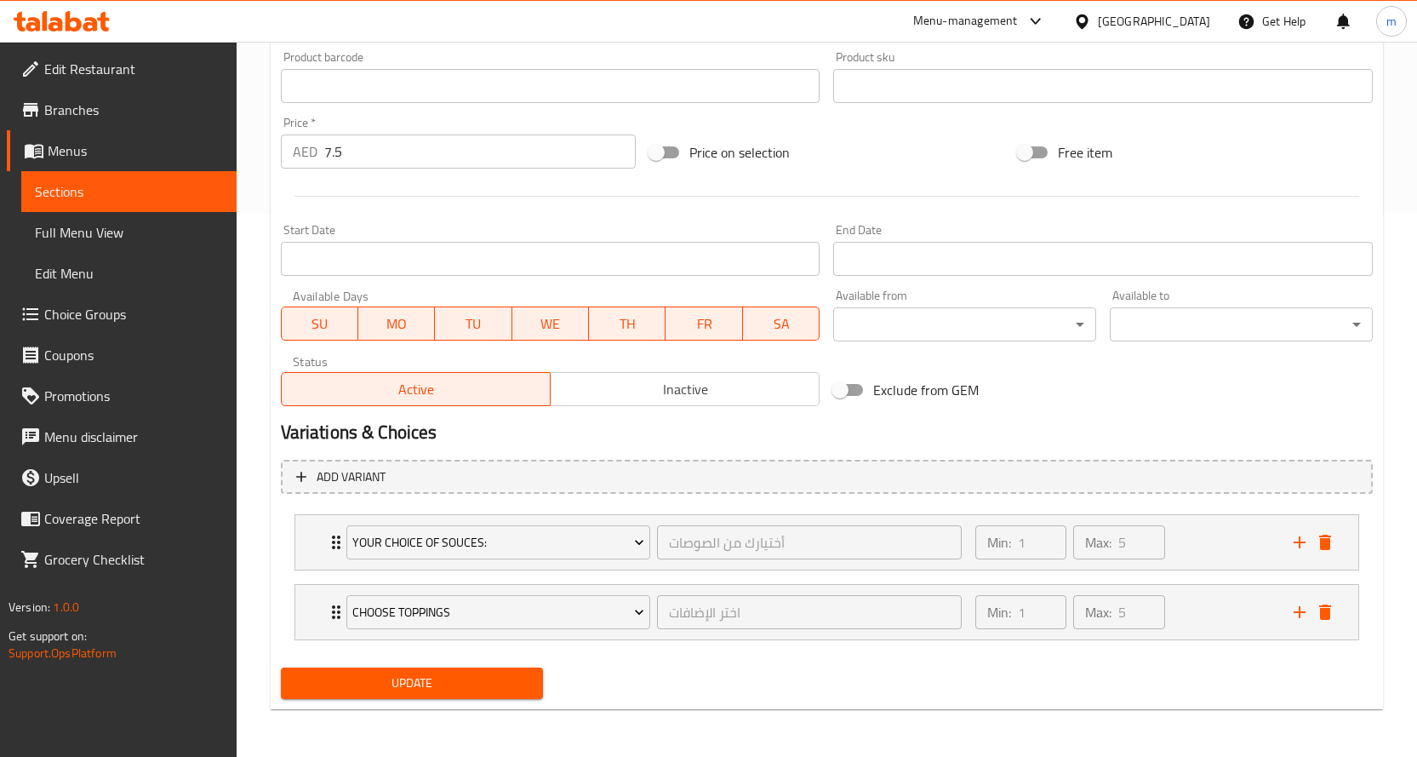
scroll to position [544, 0]
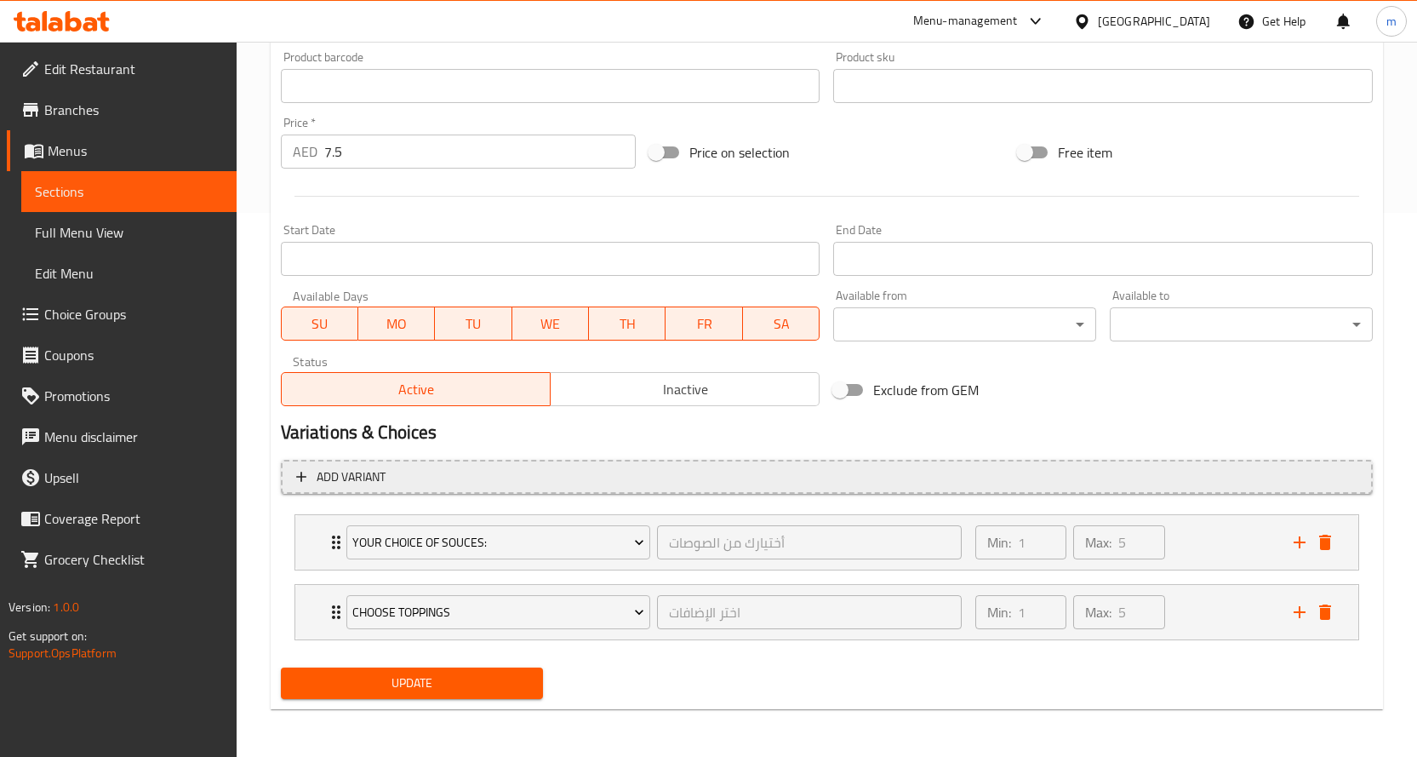
click at [493, 476] on span "Add variant" at bounding box center [827, 476] width 1062 height 21
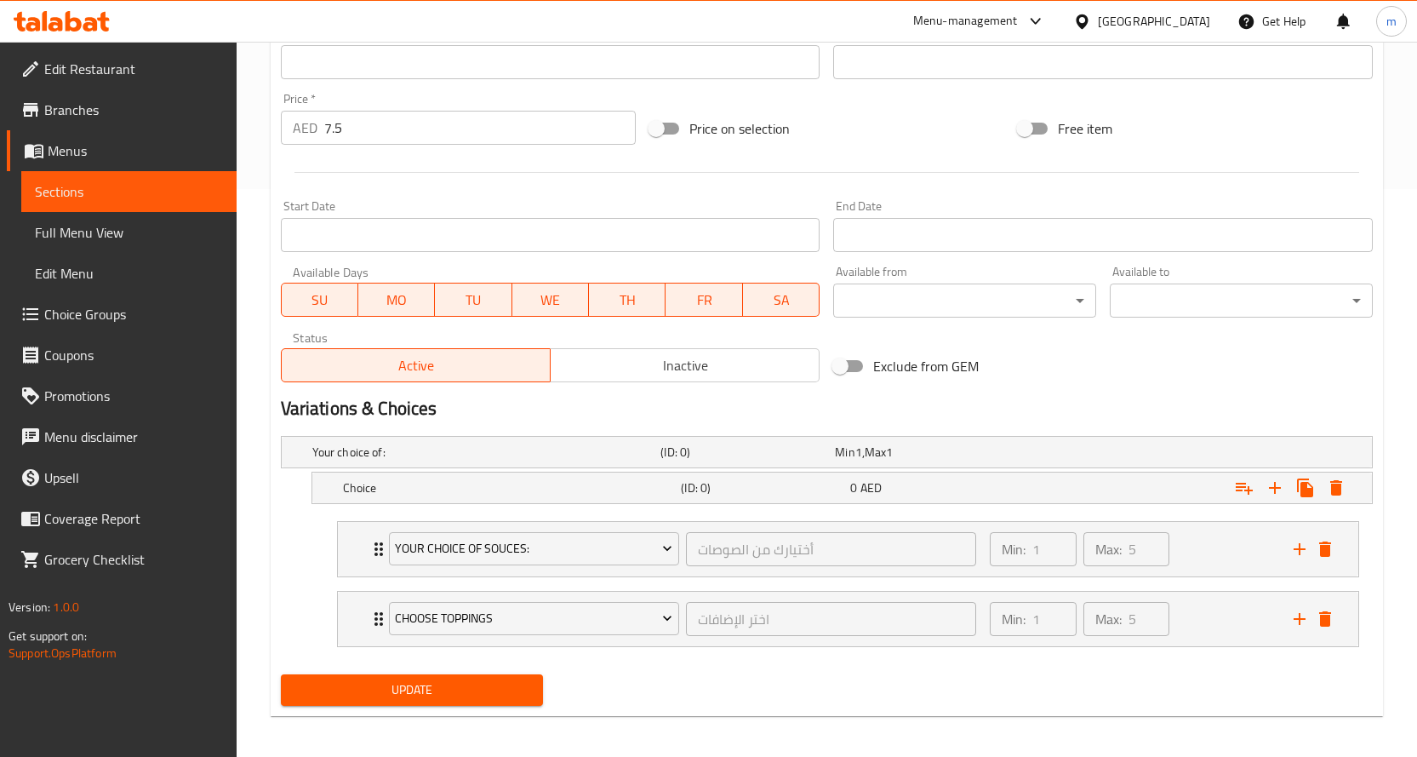
scroll to position [575, 0]
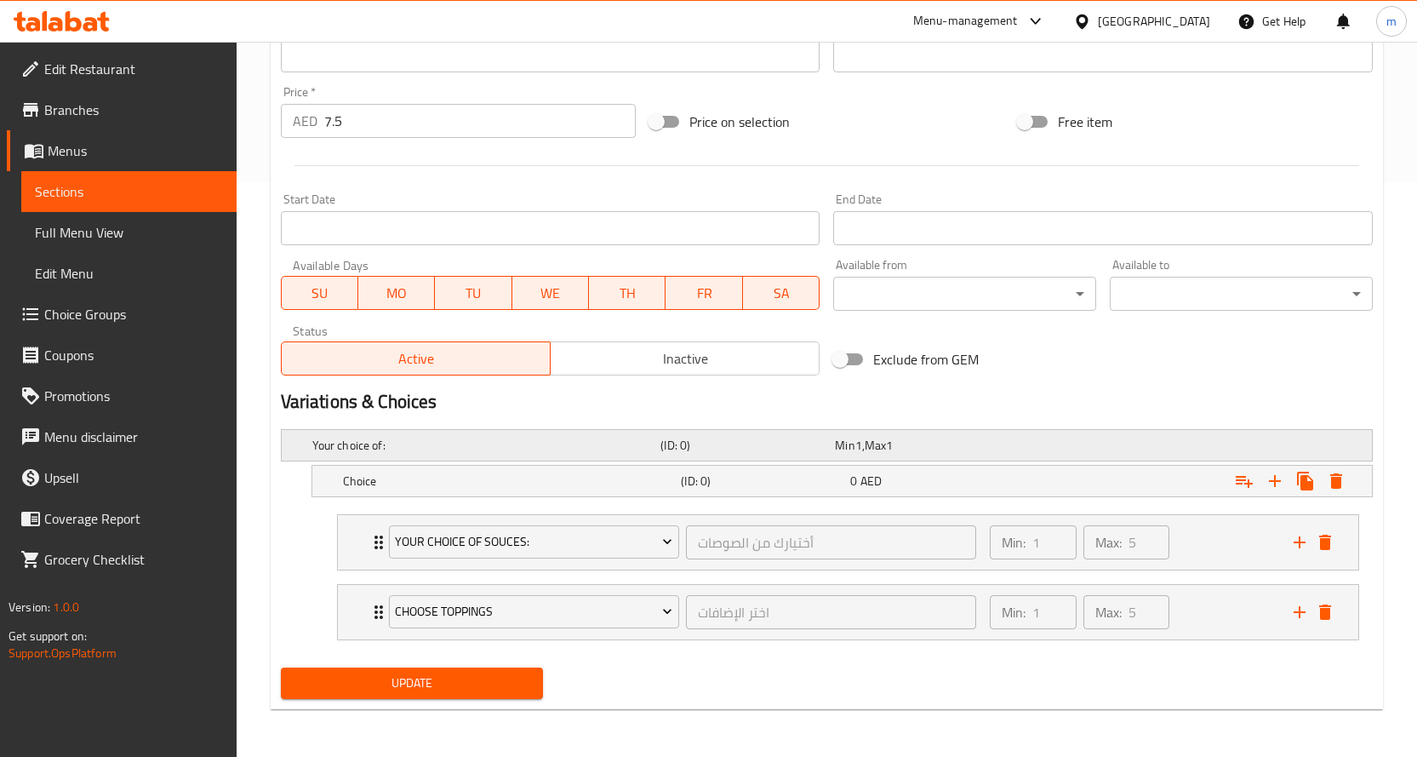
click at [489, 443] on h5 "Your choice of:" at bounding box center [483, 445] width 342 height 17
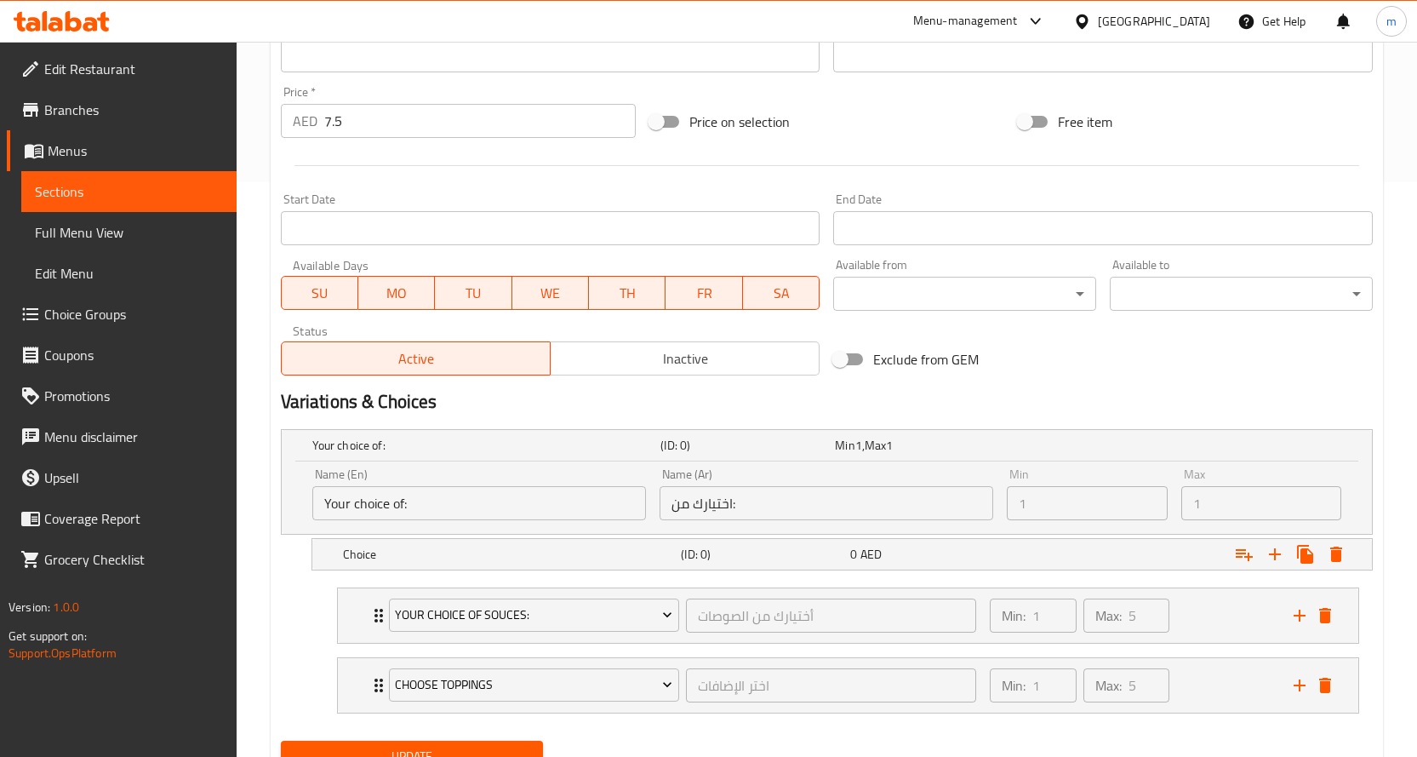
click at [581, 506] on input "Your choice of:" at bounding box center [479, 503] width 334 height 34
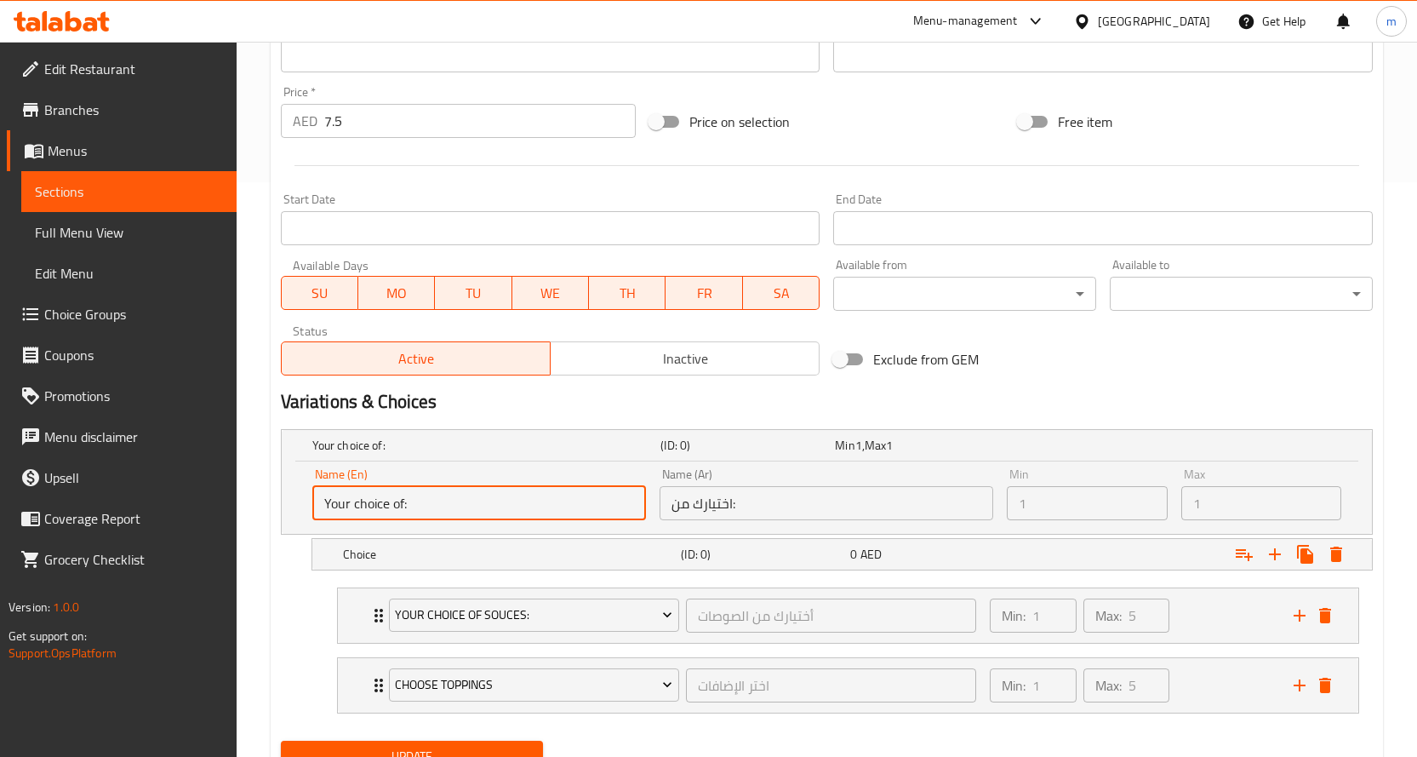
click at [581, 506] on input "Your choice of:" at bounding box center [479, 503] width 334 height 34
click at [587, 501] on input "Your choice of:" at bounding box center [479, 503] width 334 height 34
click at [399, 507] on input "Your choice of:" at bounding box center [479, 503] width 334 height 34
click at [394, 507] on input "Your choice of:" at bounding box center [479, 503] width 334 height 34
click at [395, 504] on input "Your choice of:" at bounding box center [479, 503] width 334 height 34
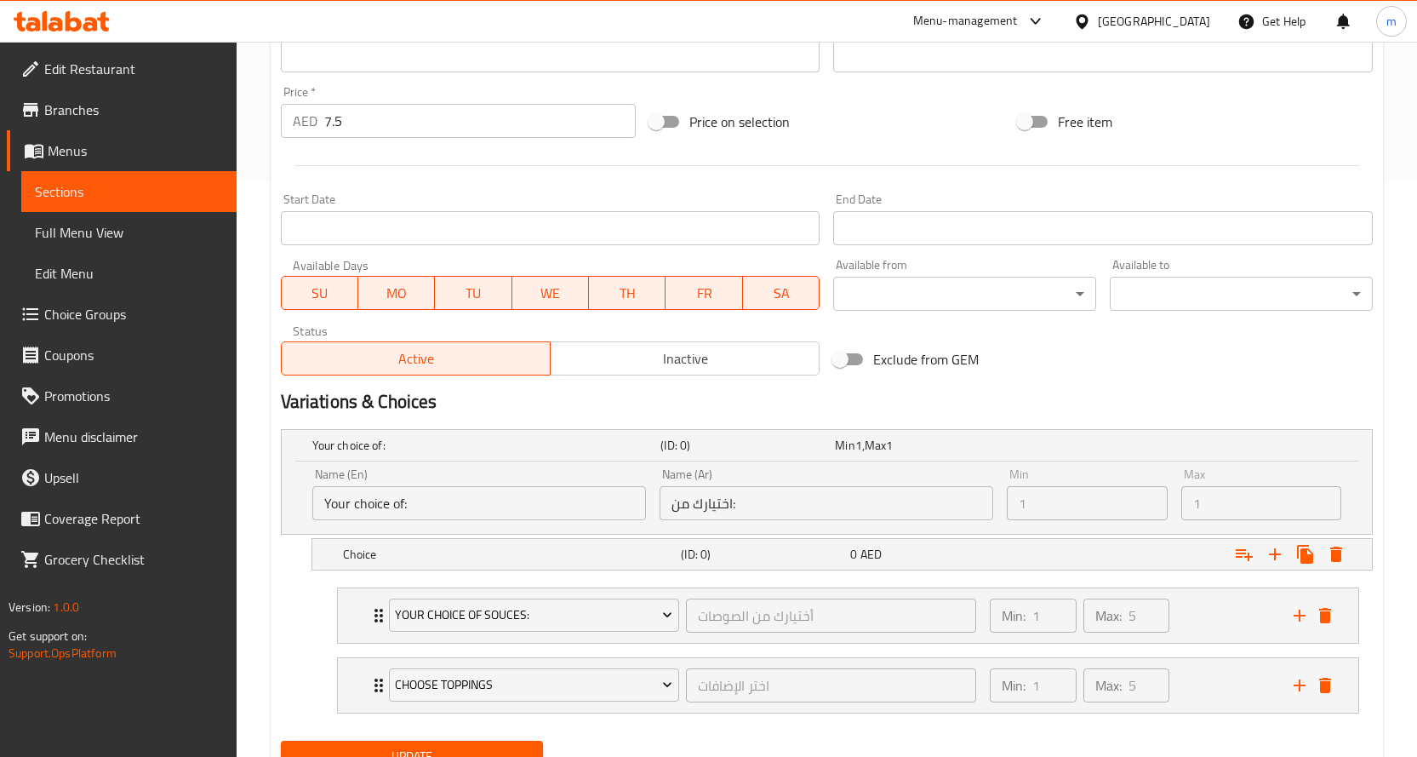
click at [558, 415] on div "Variations & Choices" at bounding box center [827, 401] width 1106 height 39
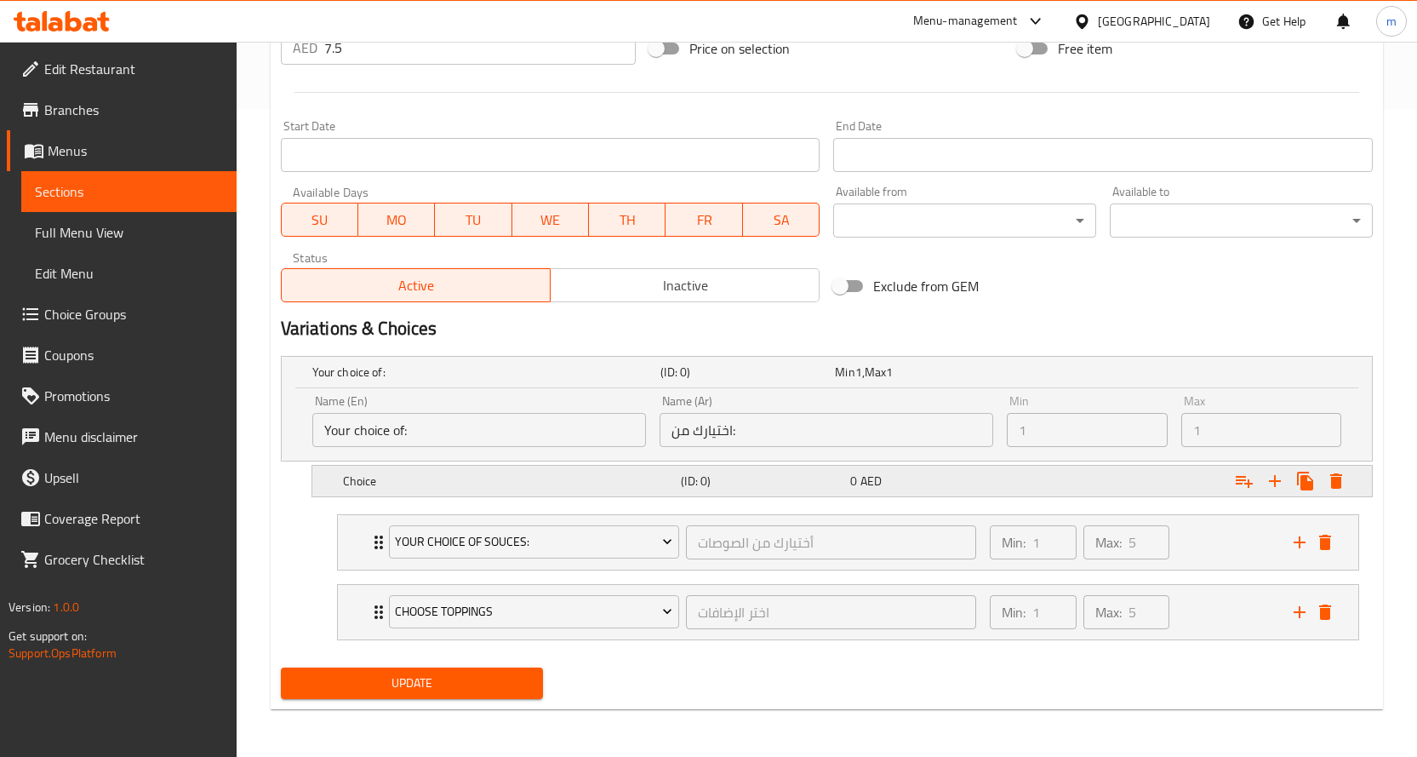
click at [562, 478] on h5 "Choice" at bounding box center [509, 480] width 332 height 17
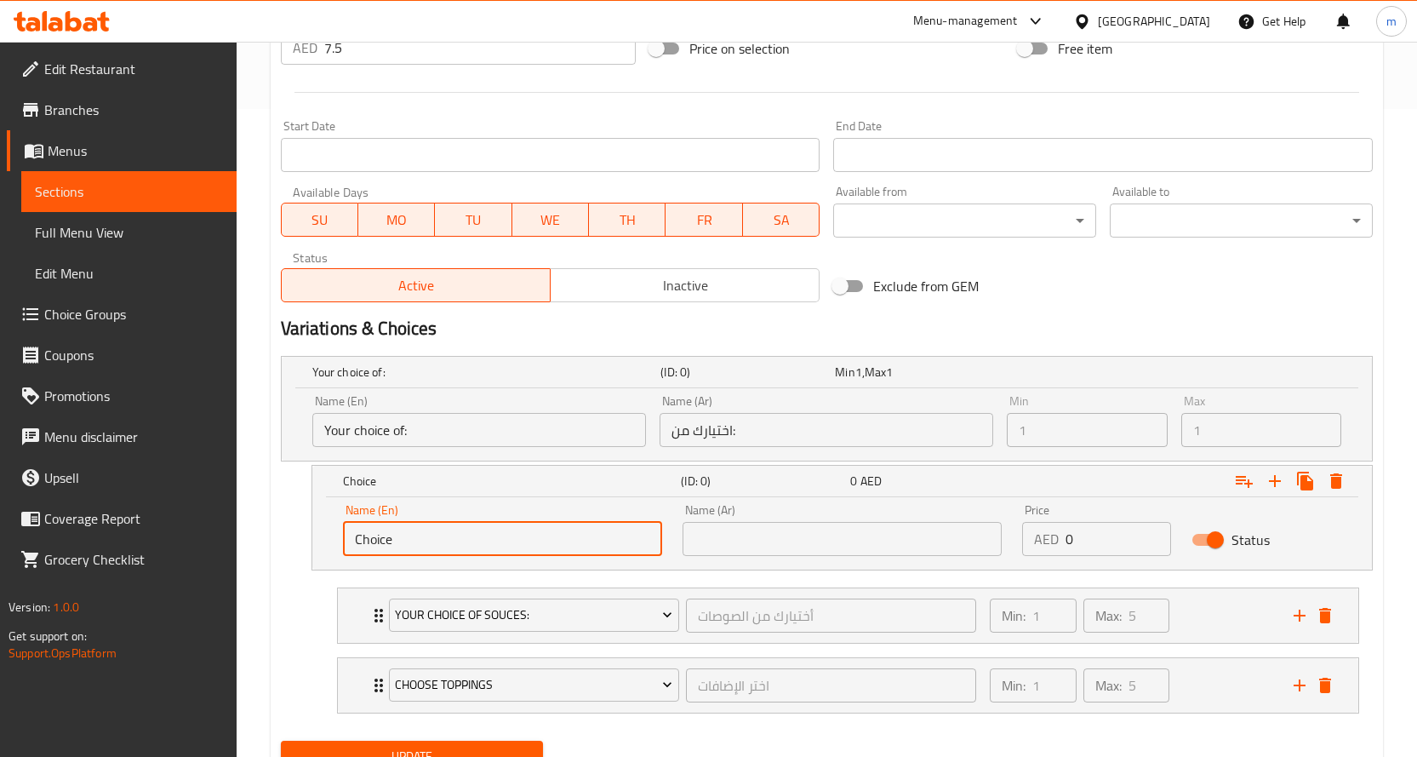
click at [502, 552] on input "Choice" at bounding box center [502, 539] width 319 height 34
type input "ؤ"
click at [305, 500] on div "C (ID: 0) 0 AED Name (En) C Name (En) Name (Ar) Name (Ar) Price AED 0 Price Sta…" at bounding box center [827, 518] width 1092 height 106
click at [399, 541] on input "C" at bounding box center [502, 539] width 319 height 34
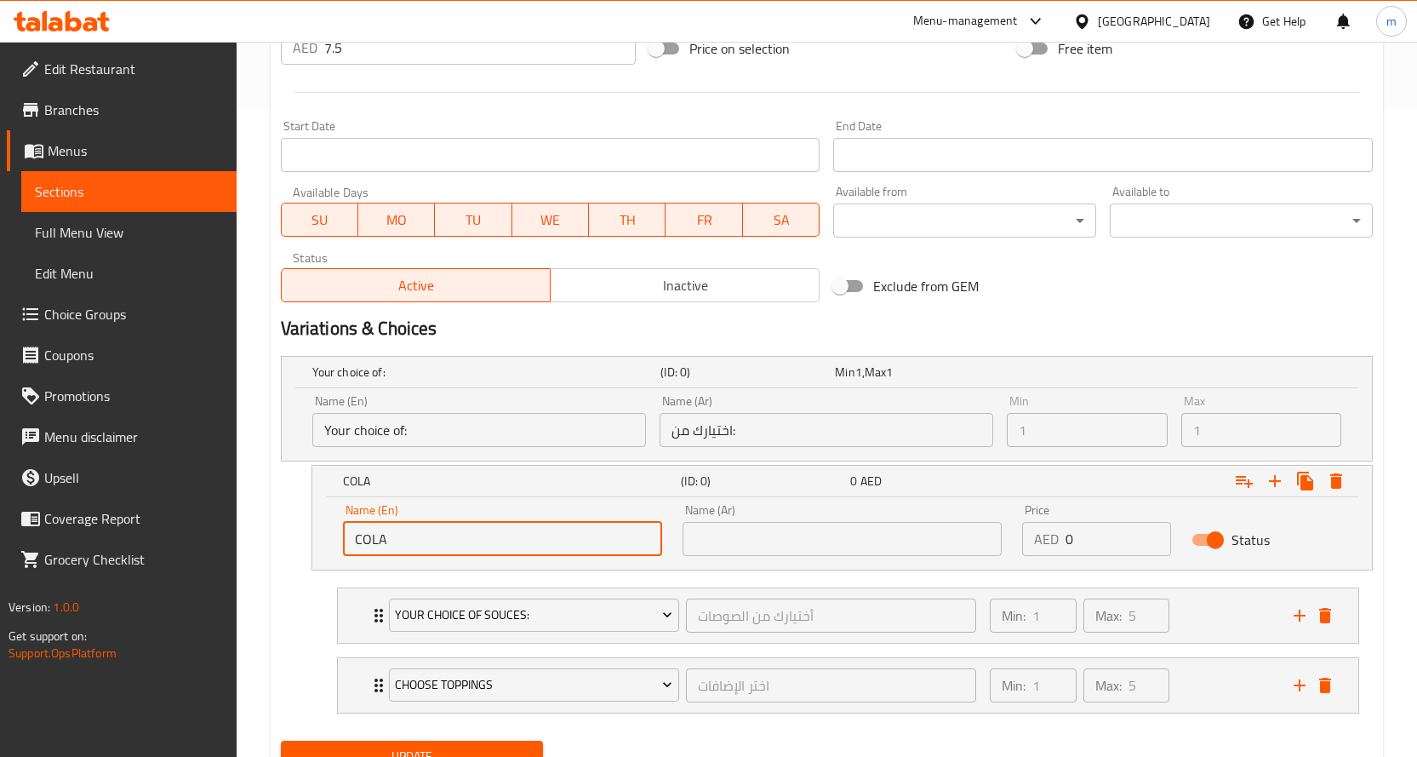
type input "COLA"
click at [708, 528] on input "text" at bounding box center [842, 539] width 319 height 34
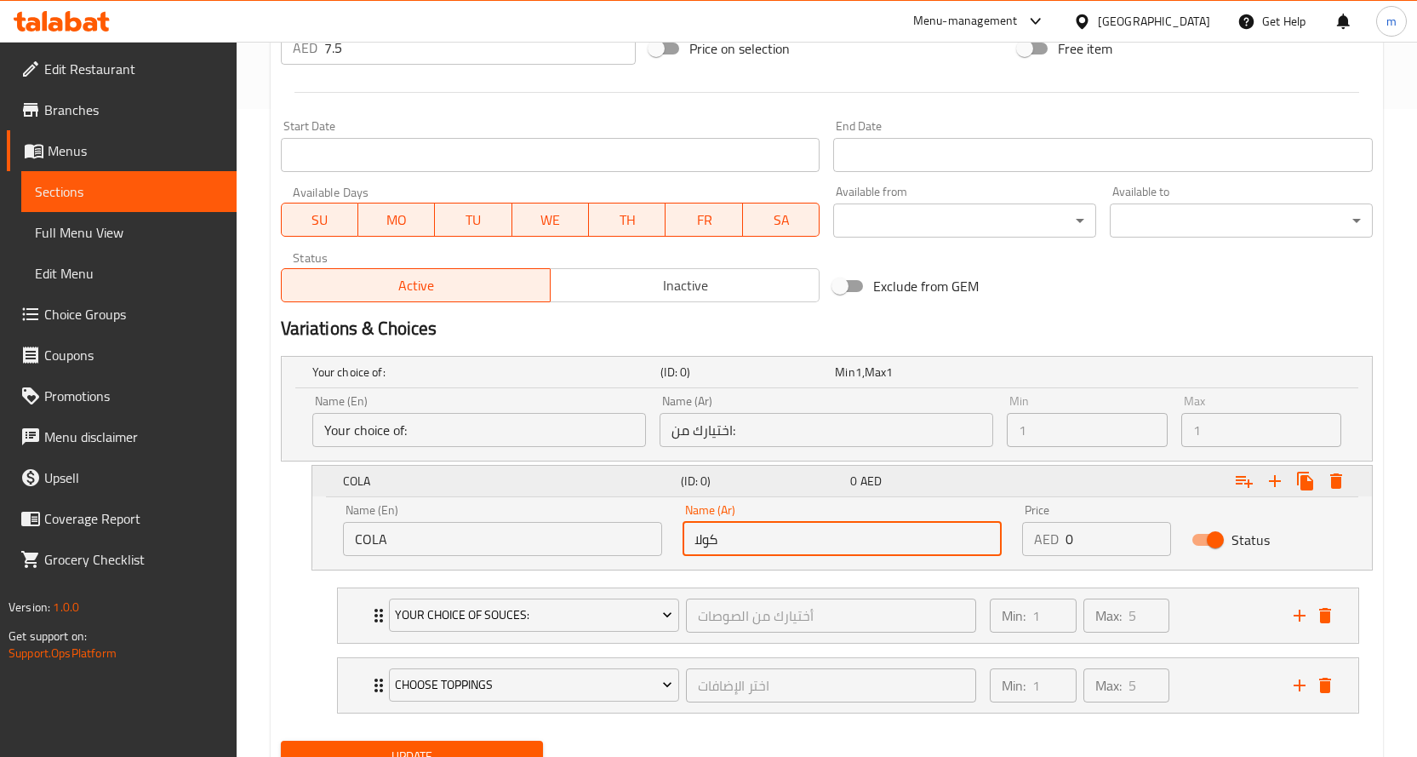
type input "كولا"
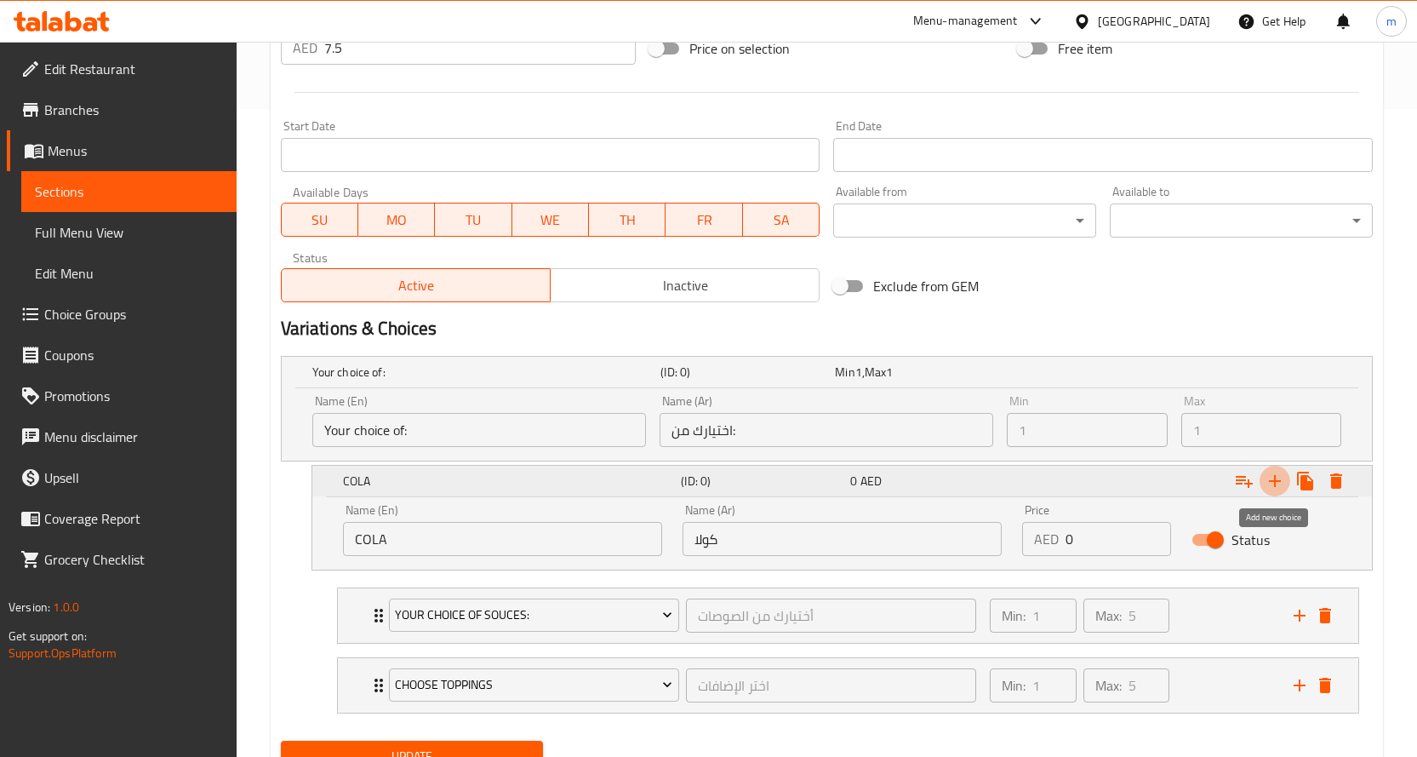
click at [1277, 480] on icon "Expand" at bounding box center [1275, 481] width 12 height 12
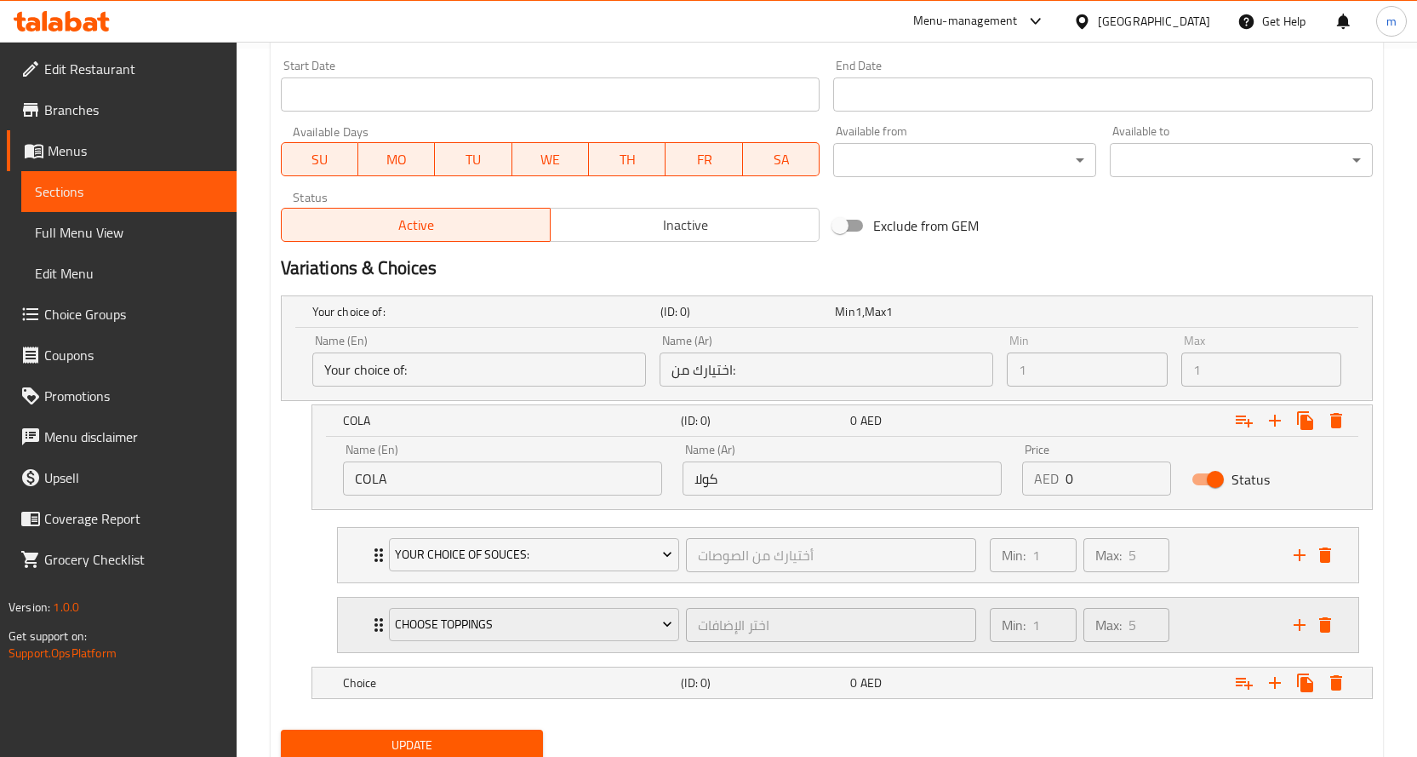
scroll to position [770, 0]
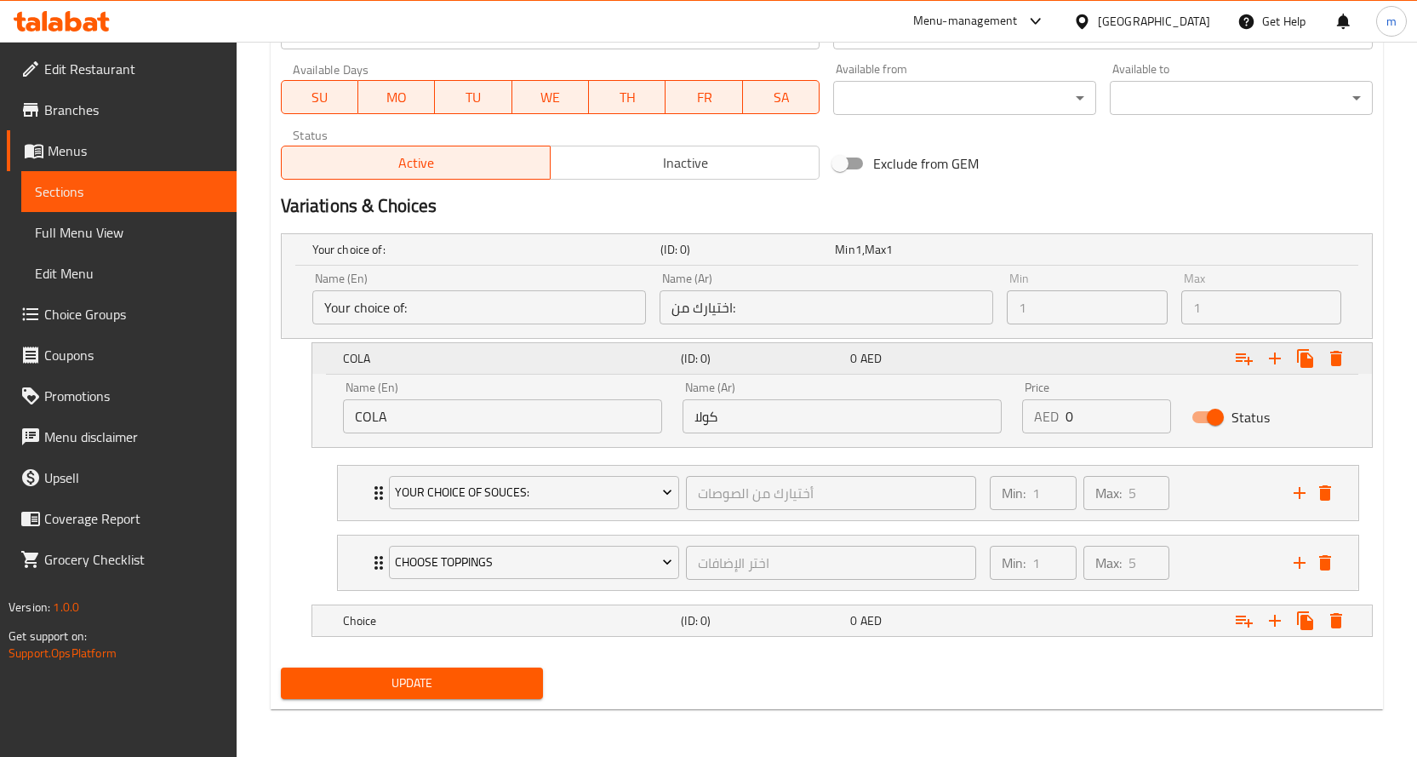
click at [517, 370] on div "COLA (ID: 0) 0 AED" at bounding box center [848, 358] width 1016 height 37
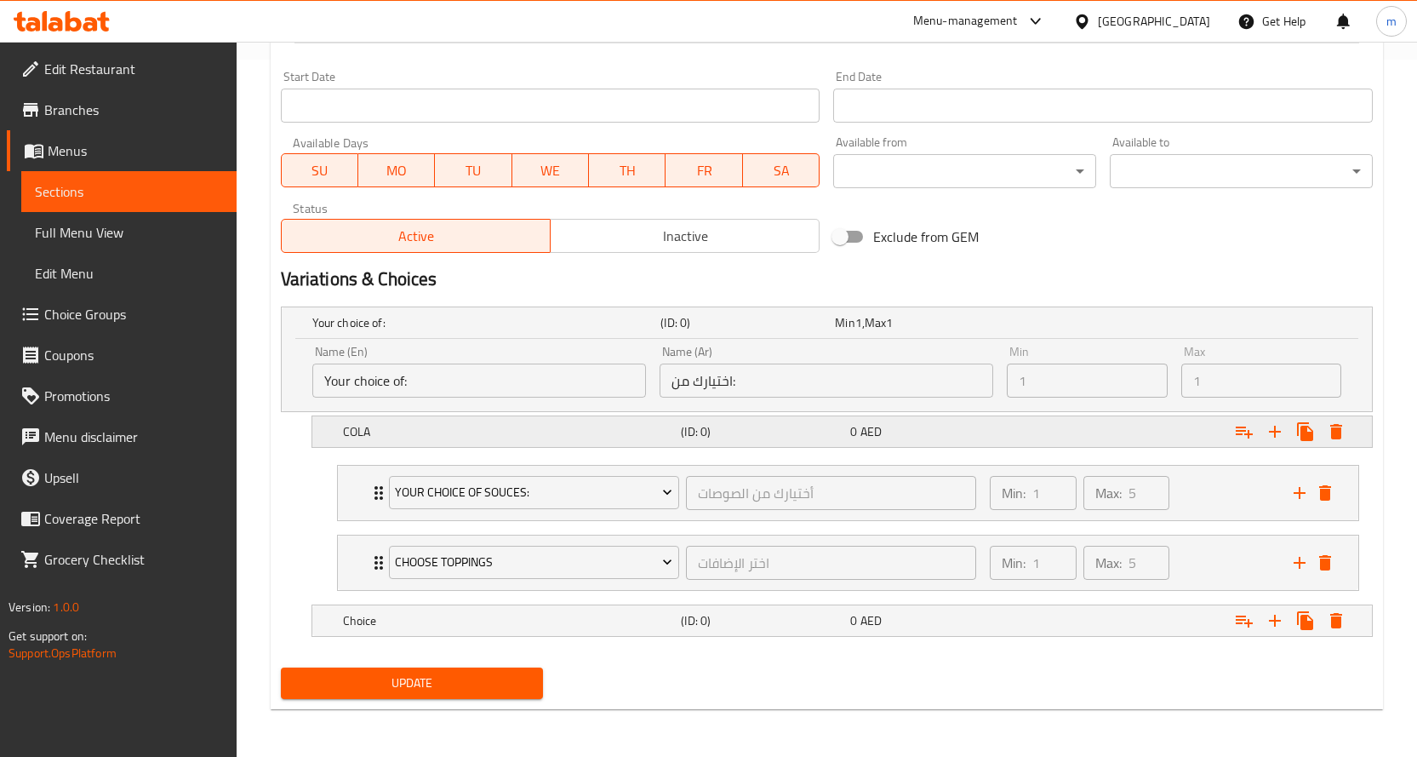
click at [408, 432] on h5 "COLA" at bounding box center [509, 431] width 332 height 17
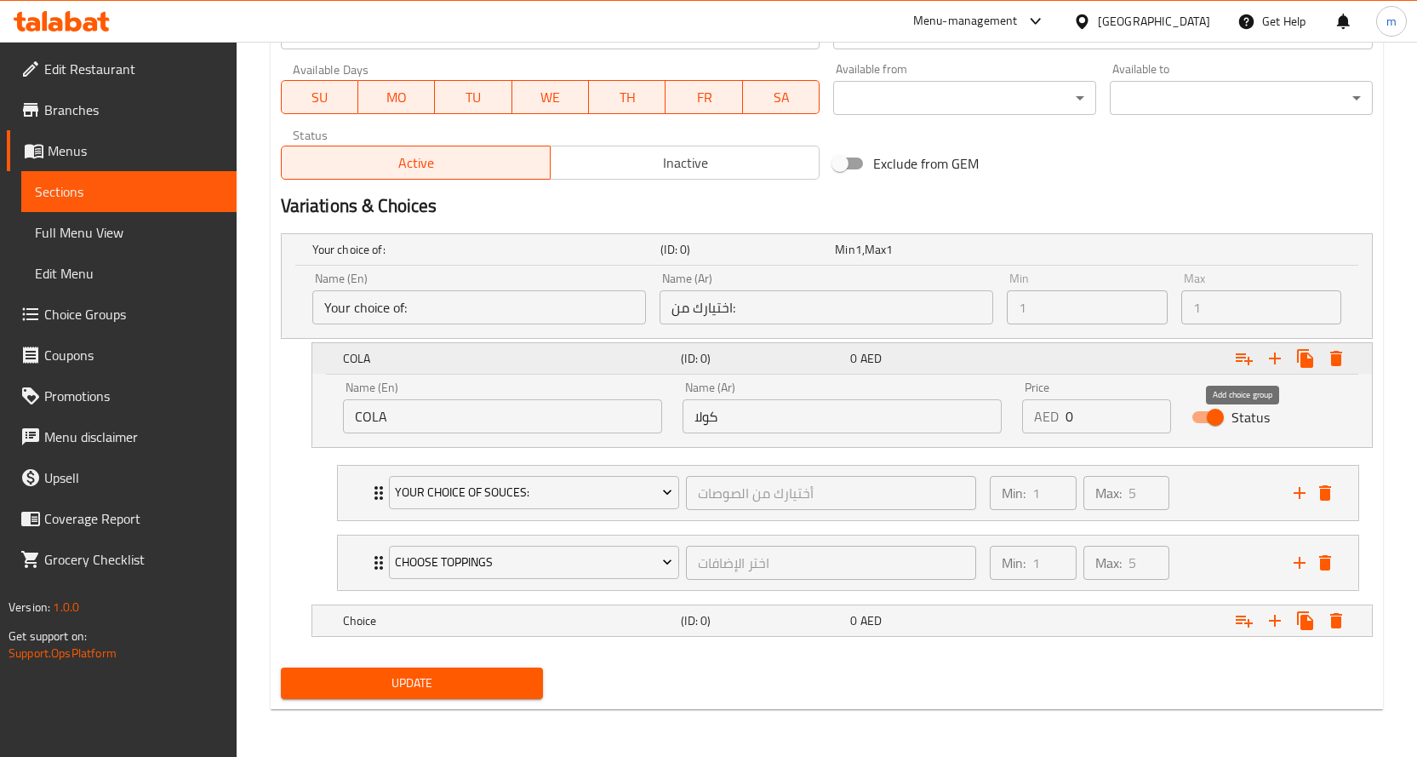
click at [1250, 358] on icon "Expand" at bounding box center [1244, 358] width 20 height 20
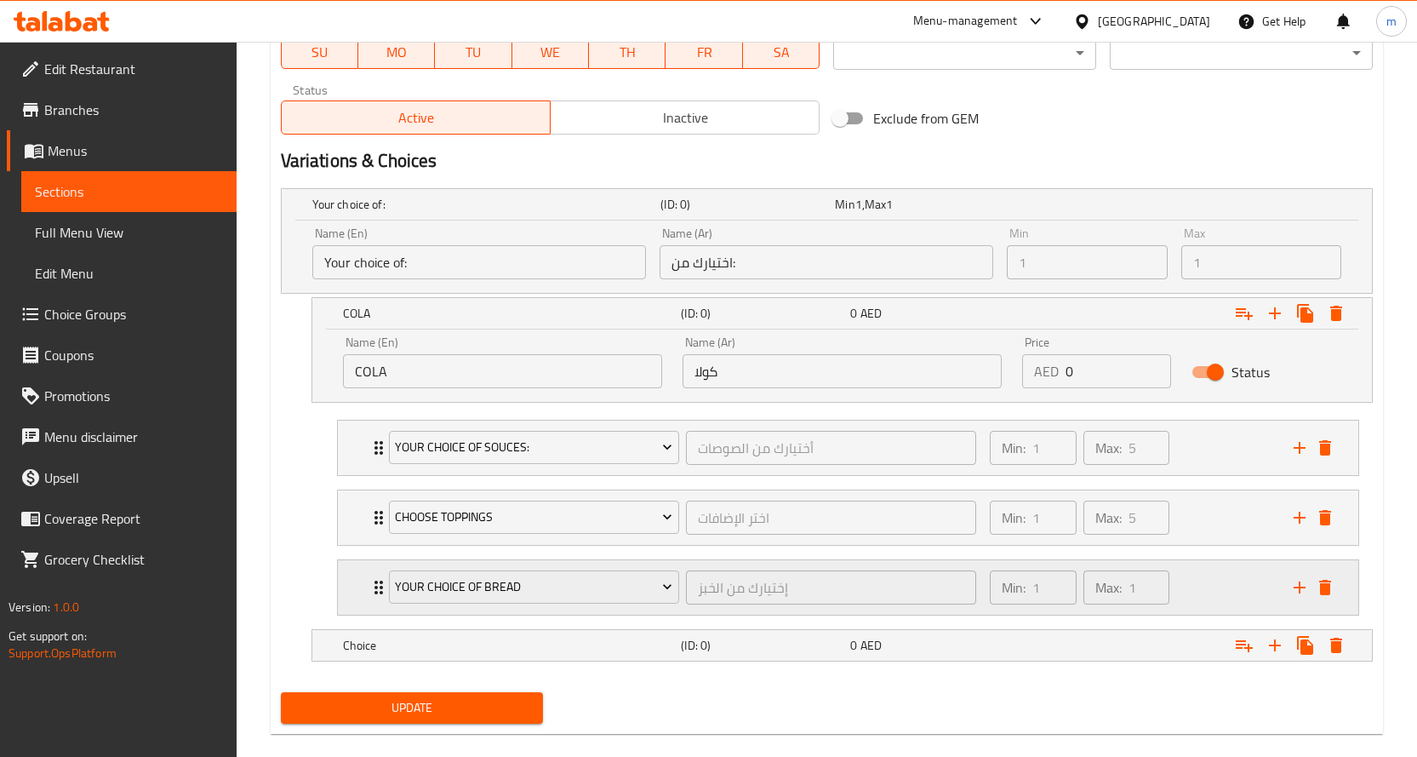
scroll to position [840, 0]
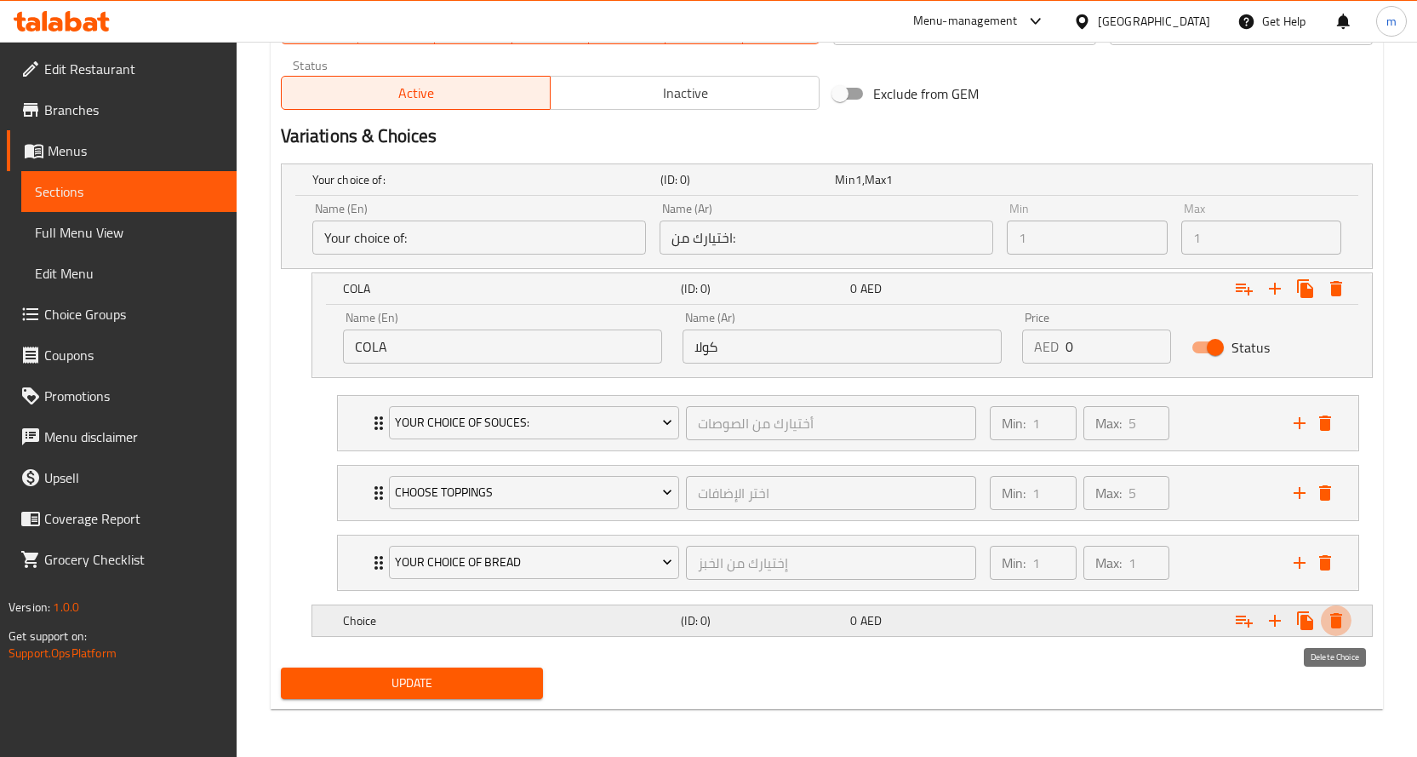
click at [1341, 619] on icon "Expand" at bounding box center [1337, 620] width 12 height 15
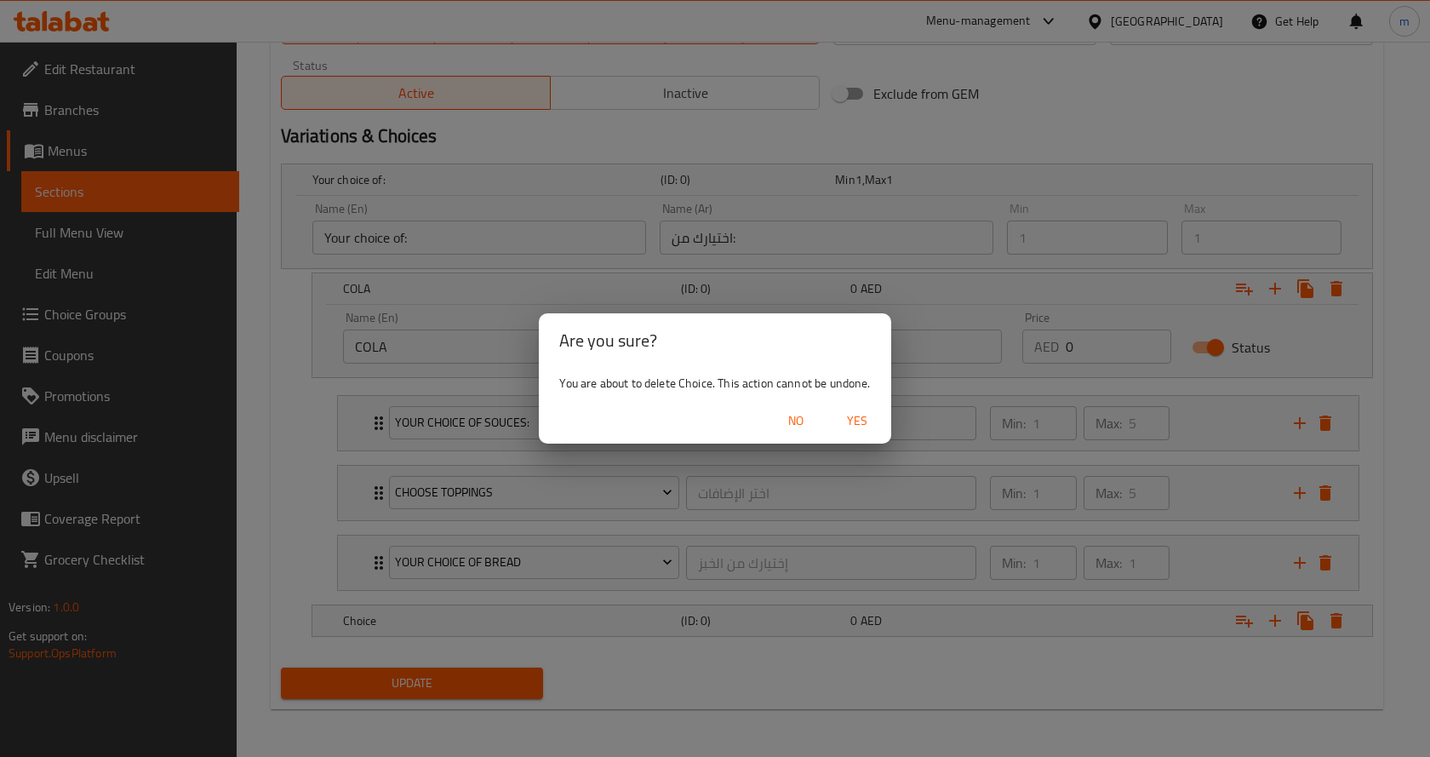
drag, startPoint x: 797, startPoint y: 621, endPoint x: 791, endPoint y: 640, distance: 20.5
click at [794, 621] on div "Are you sure? You are about to delete Choice. This action cannot be undone. No …" at bounding box center [715, 378] width 1430 height 757
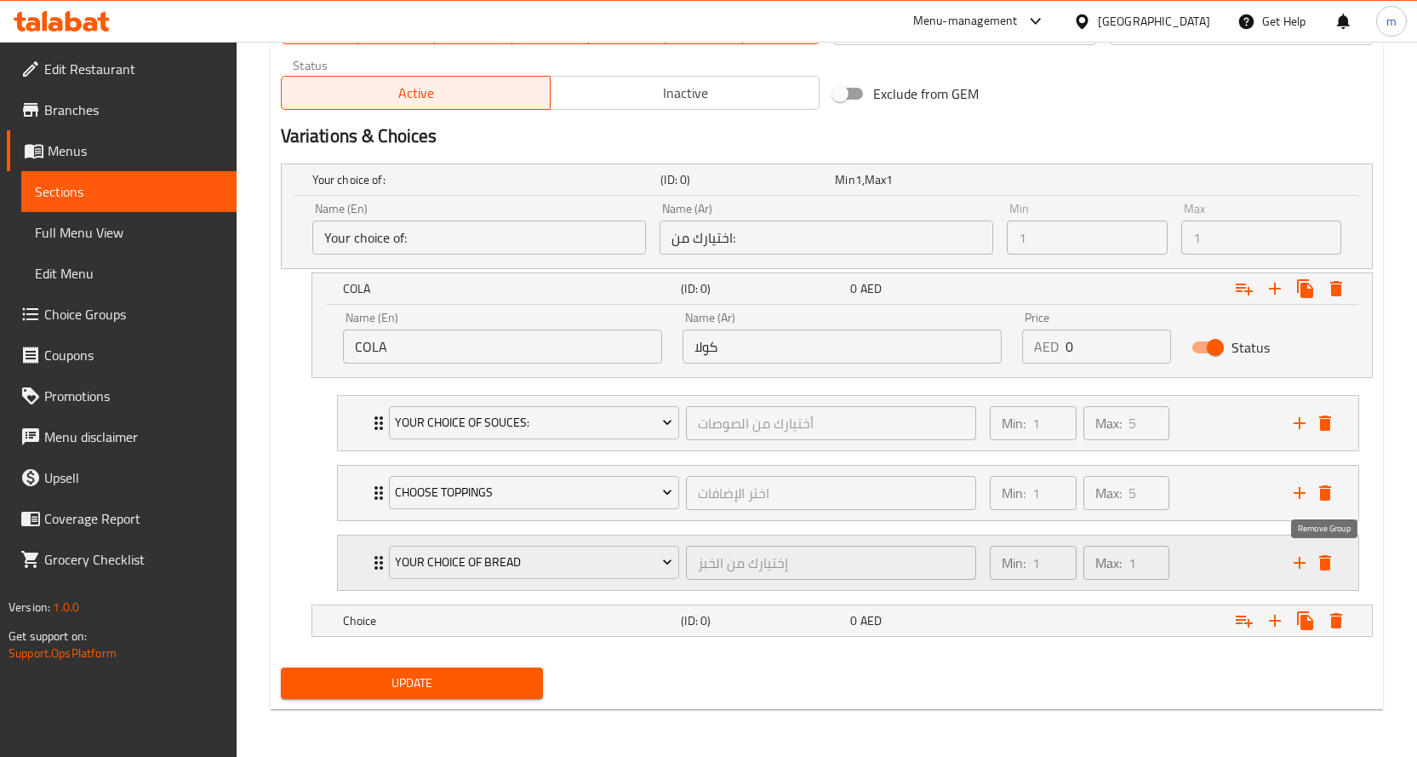
click at [1324, 571] on icon "delete" at bounding box center [1325, 562] width 20 height 20
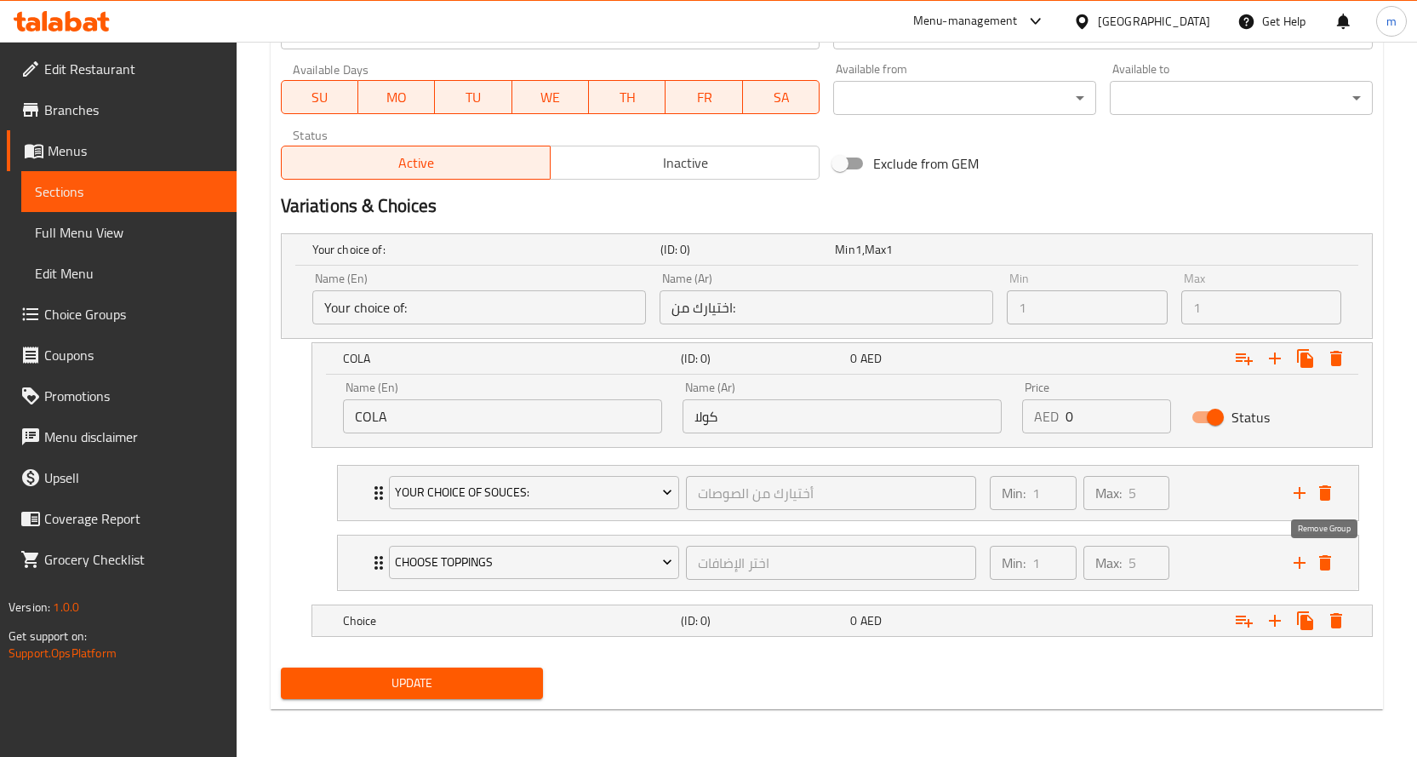
scroll to position [770, 0]
click at [415, 625] on h5 "Choice" at bounding box center [509, 620] width 332 height 17
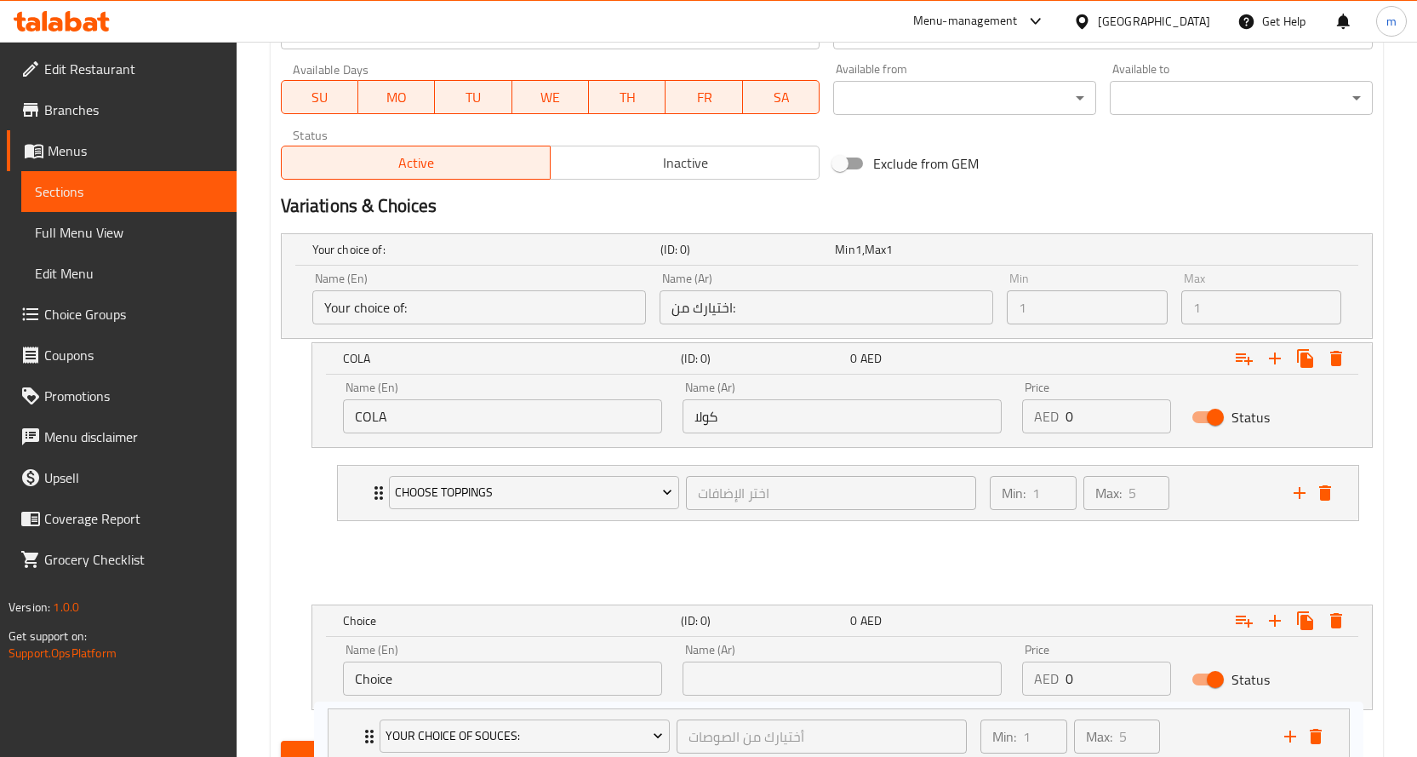
scroll to position [844, 0]
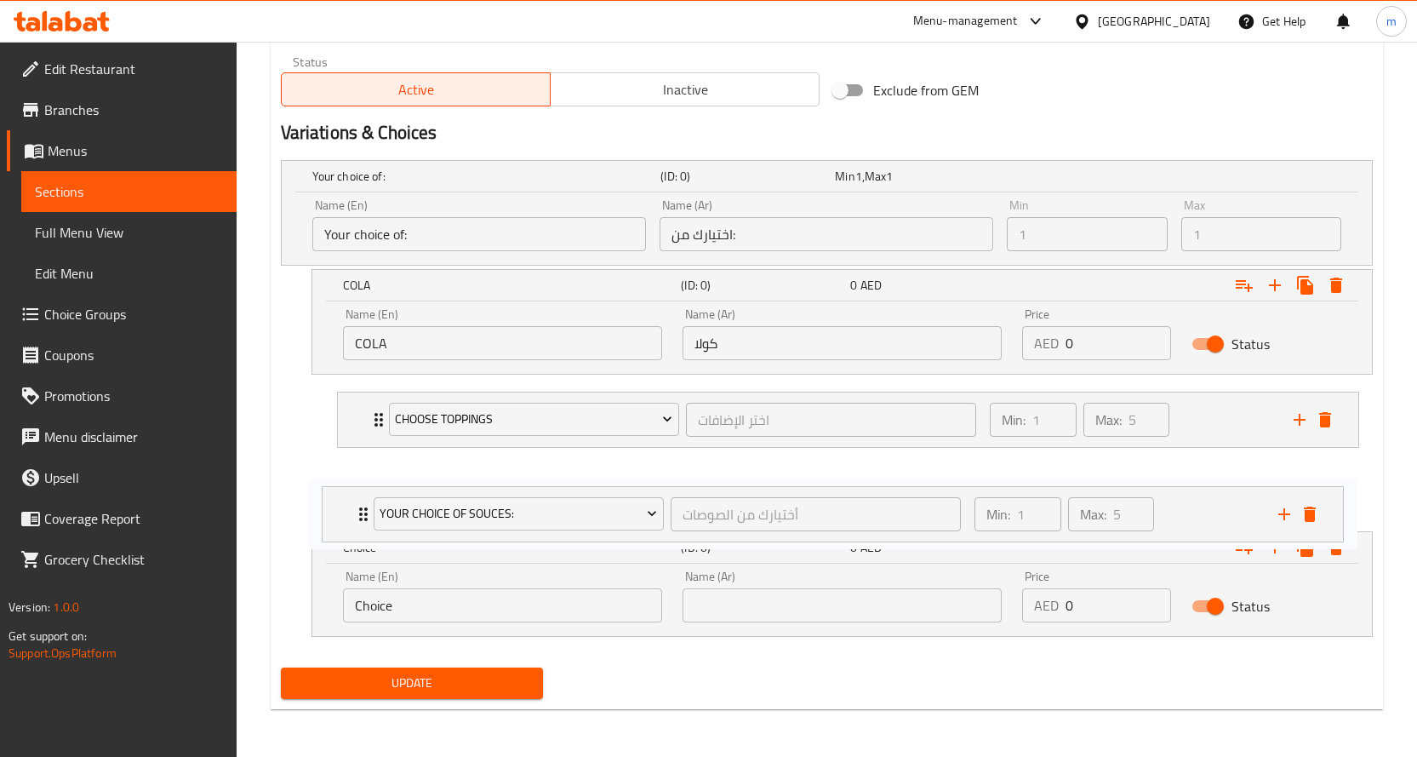
drag, startPoint x: 387, startPoint y: 482, endPoint x: 371, endPoint y: 495, distance: 20.6
click at [371, 504] on div "Your Choice Of Souces: أختيارك من الصوصات ​ Min: 1 ​ Max: 5 ​ CILANTRO SOUR CRE…" at bounding box center [848, 455] width 1050 height 140
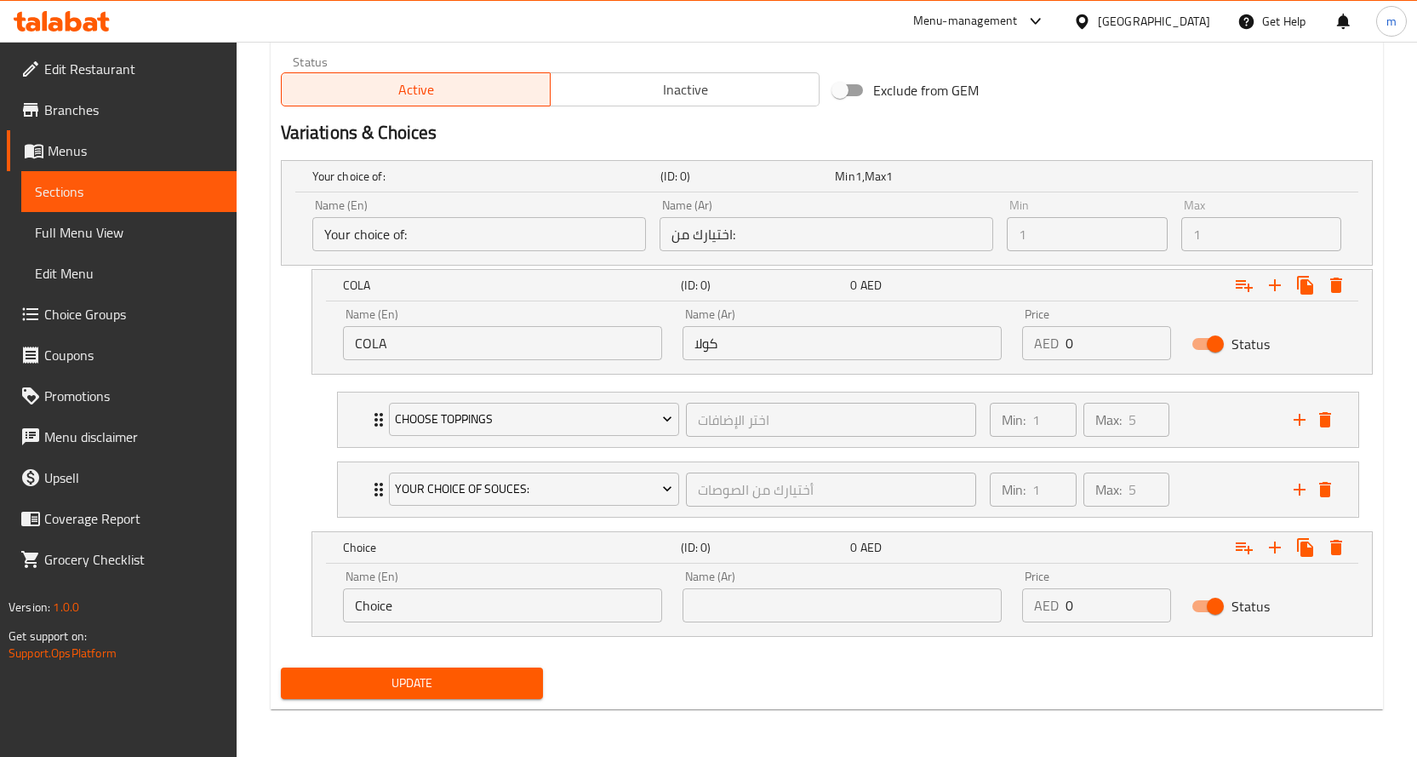
click at [444, 607] on input "Choice" at bounding box center [502, 605] width 319 height 34
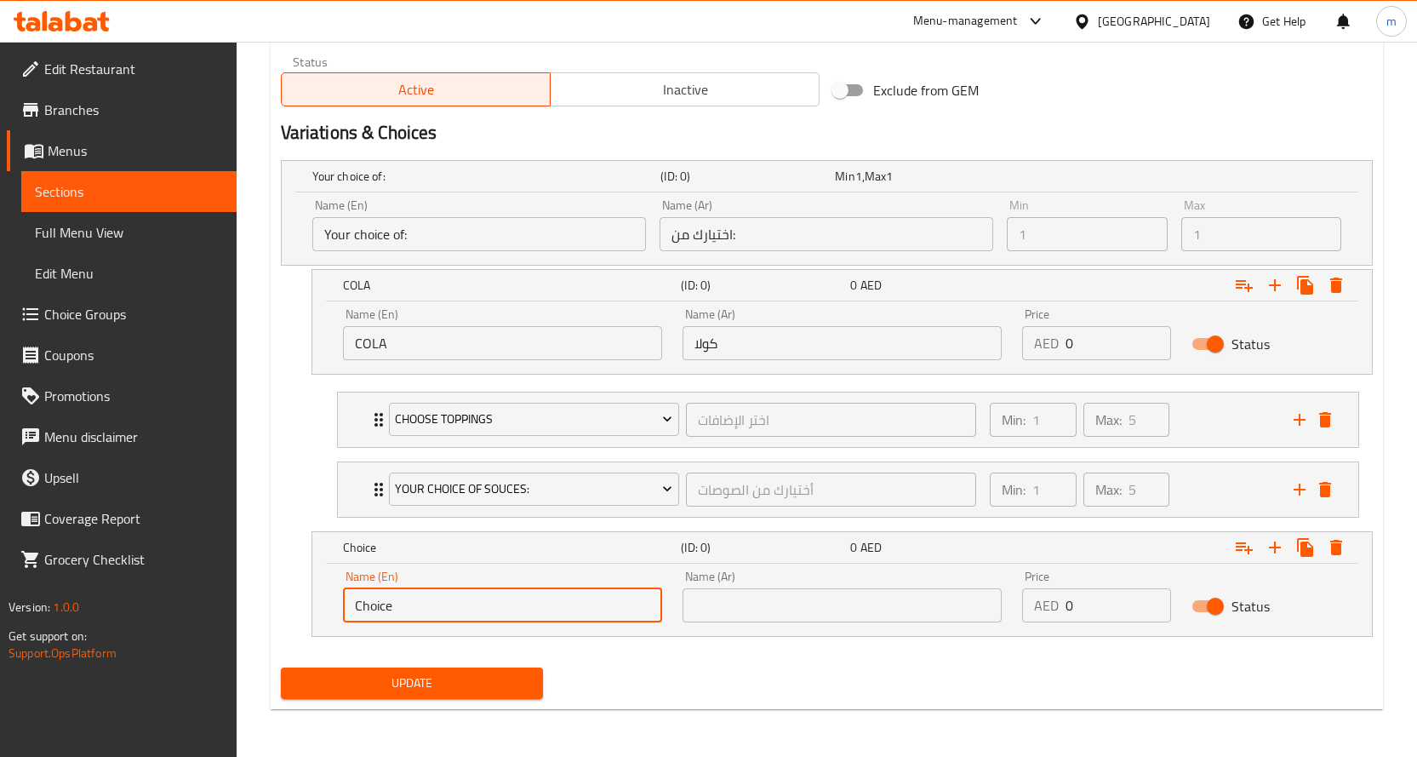
click at [444, 608] on input "Choice" at bounding box center [502, 605] width 319 height 34
click at [443, 608] on input "Choice" at bounding box center [502, 605] width 319 height 34
type input "’"
click at [440, 599] on input "mERINDA" at bounding box center [502, 605] width 319 height 34
click at [438, 600] on input "mERINDA" at bounding box center [502, 605] width 319 height 34
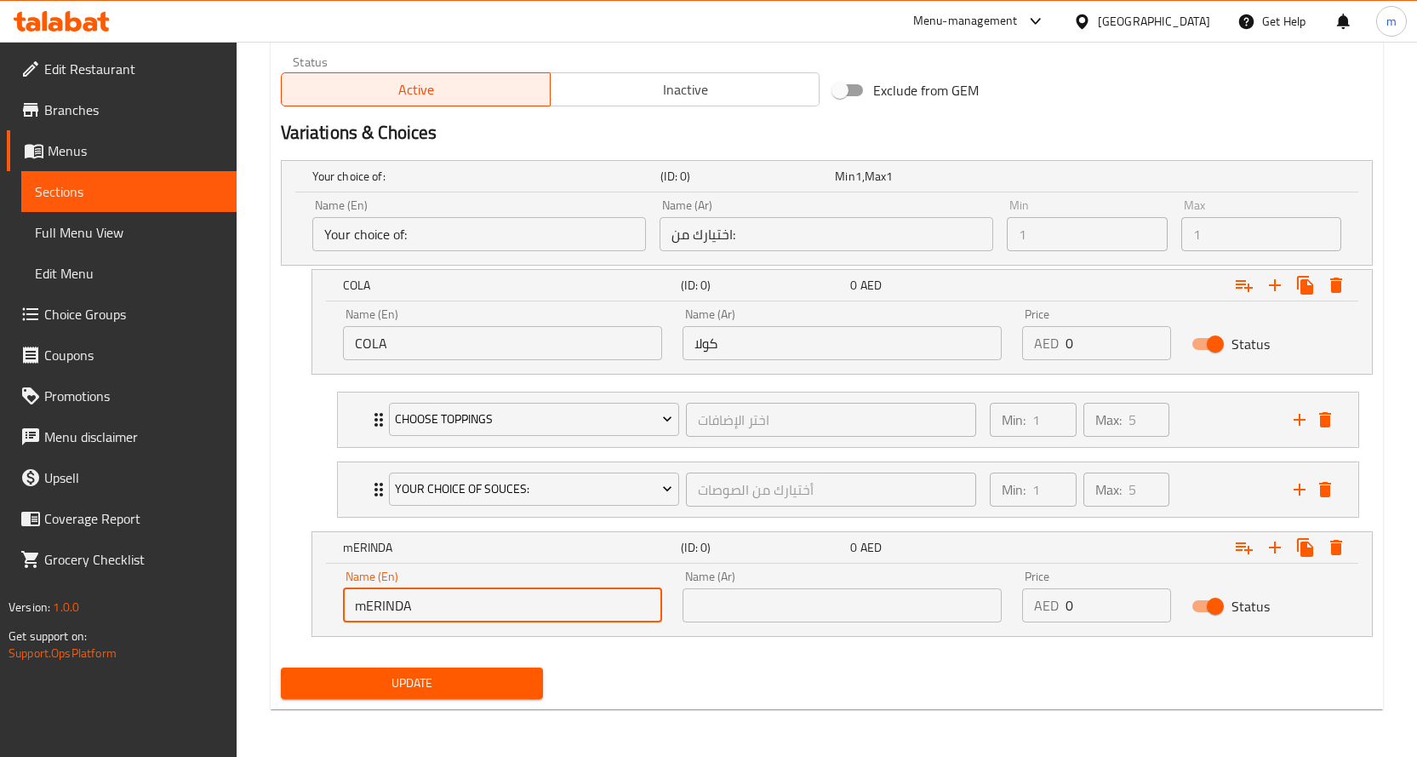
click at [438, 600] on input "mERINDA" at bounding box center [502, 605] width 319 height 34
type input "Merinda"
click at [738, 615] on input "text" at bounding box center [842, 605] width 319 height 34
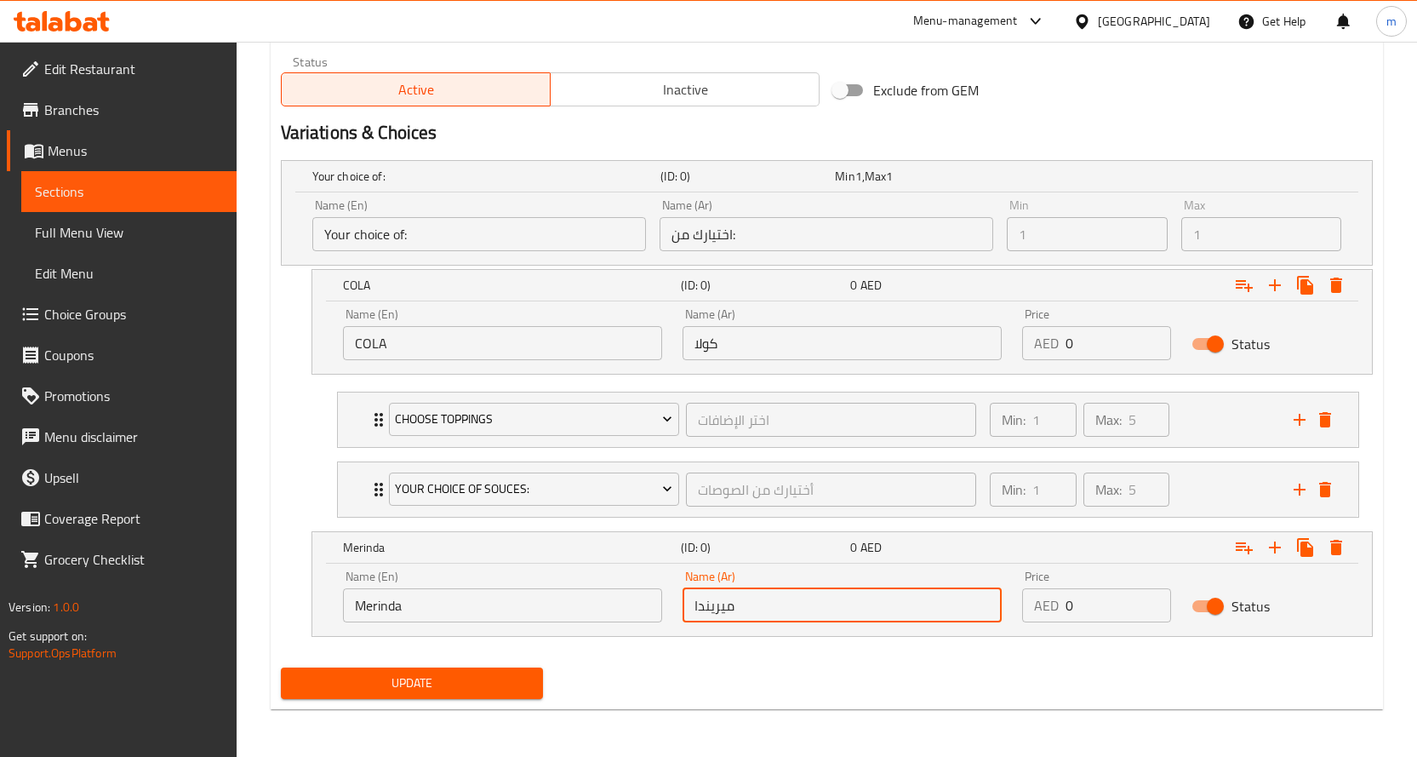
type input "ميريندا"
click at [475, 686] on span "Update" at bounding box center [413, 682] width 236 height 21
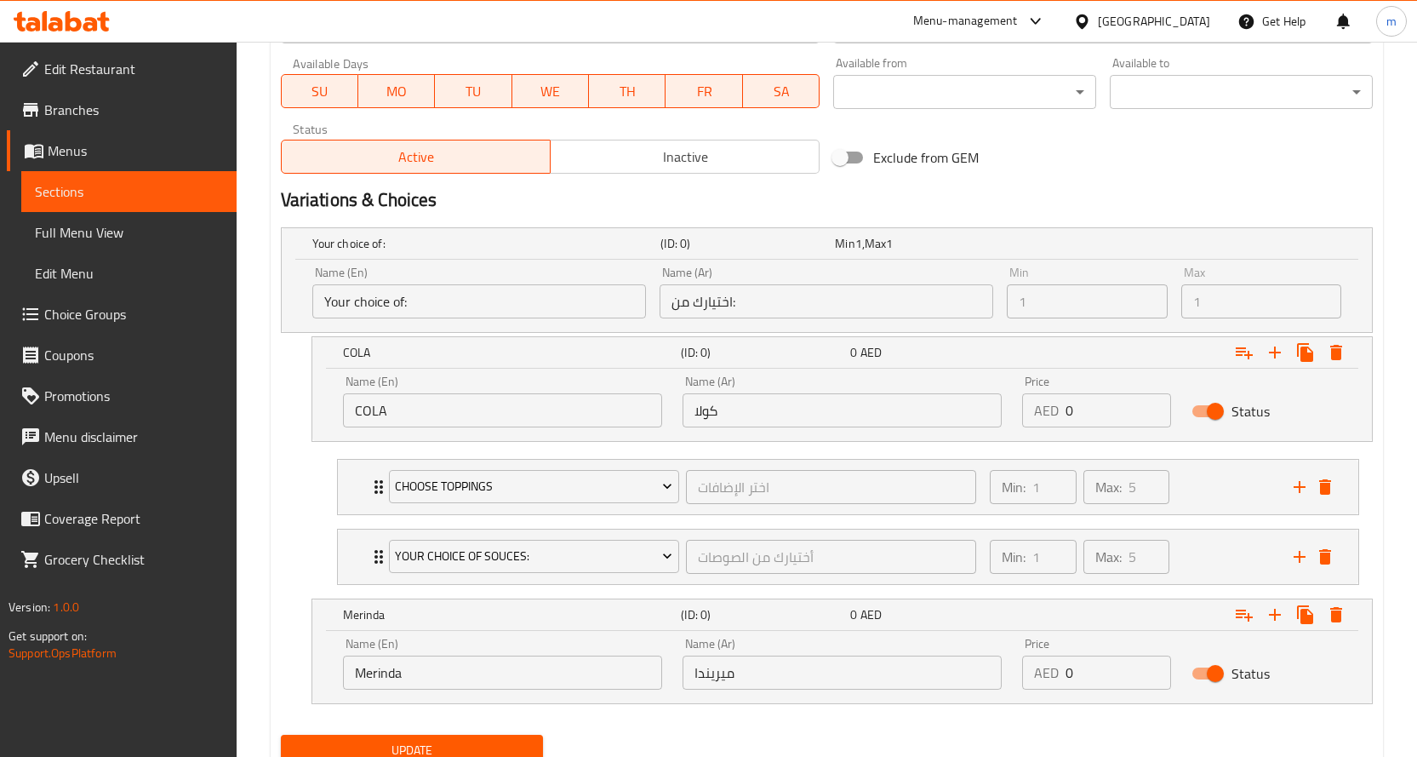
scroll to position [588, 0]
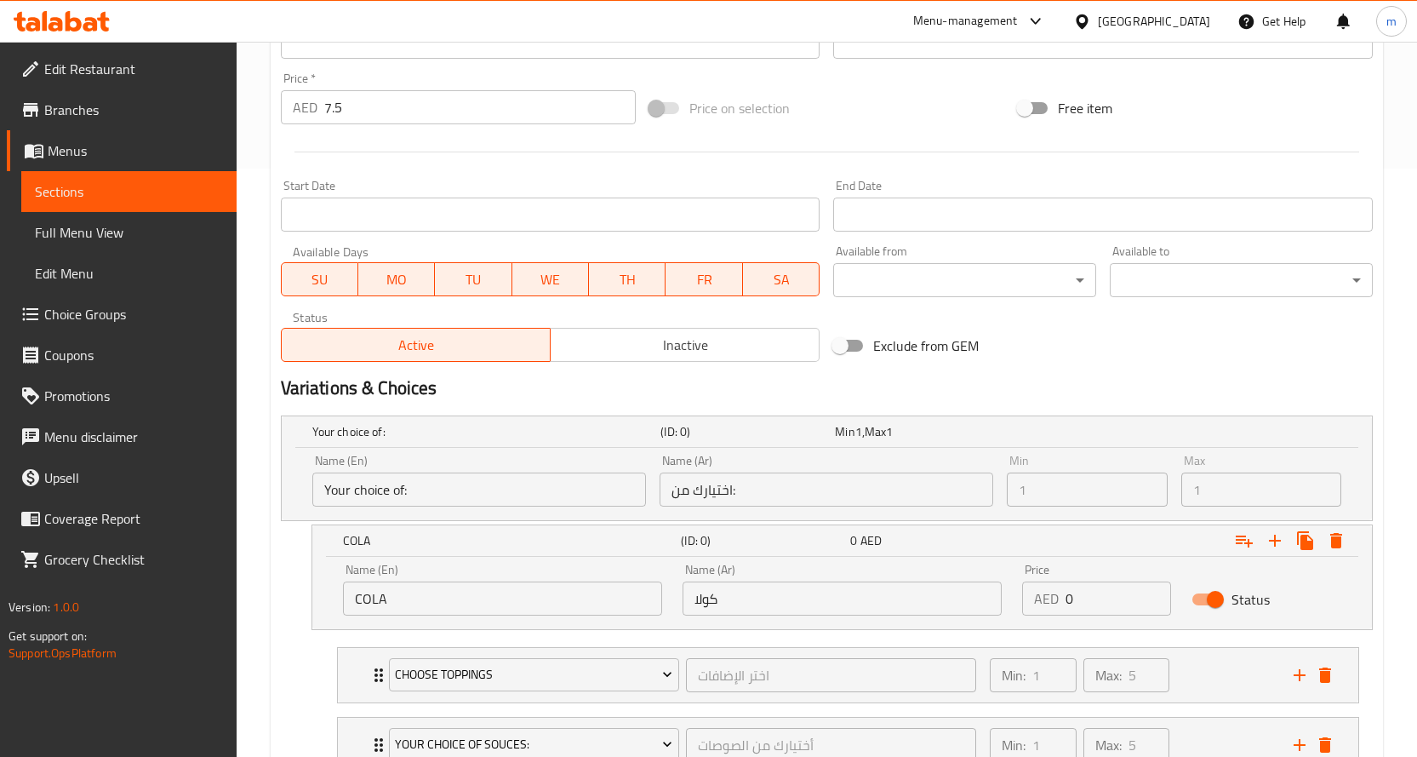
click at [350, 108] on input "7.5" at bounding box center [480, 107] width 312 height 34
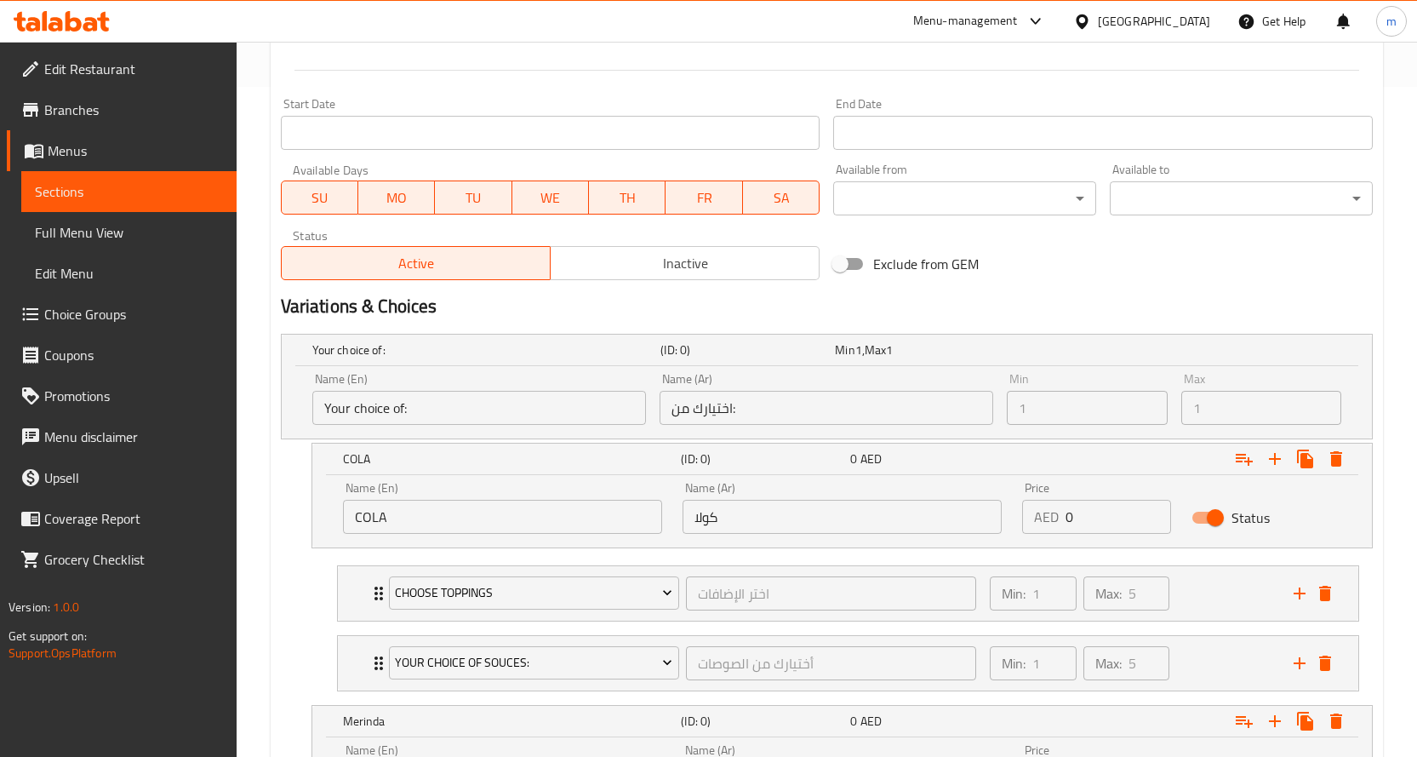
scroll to position [844, 0]
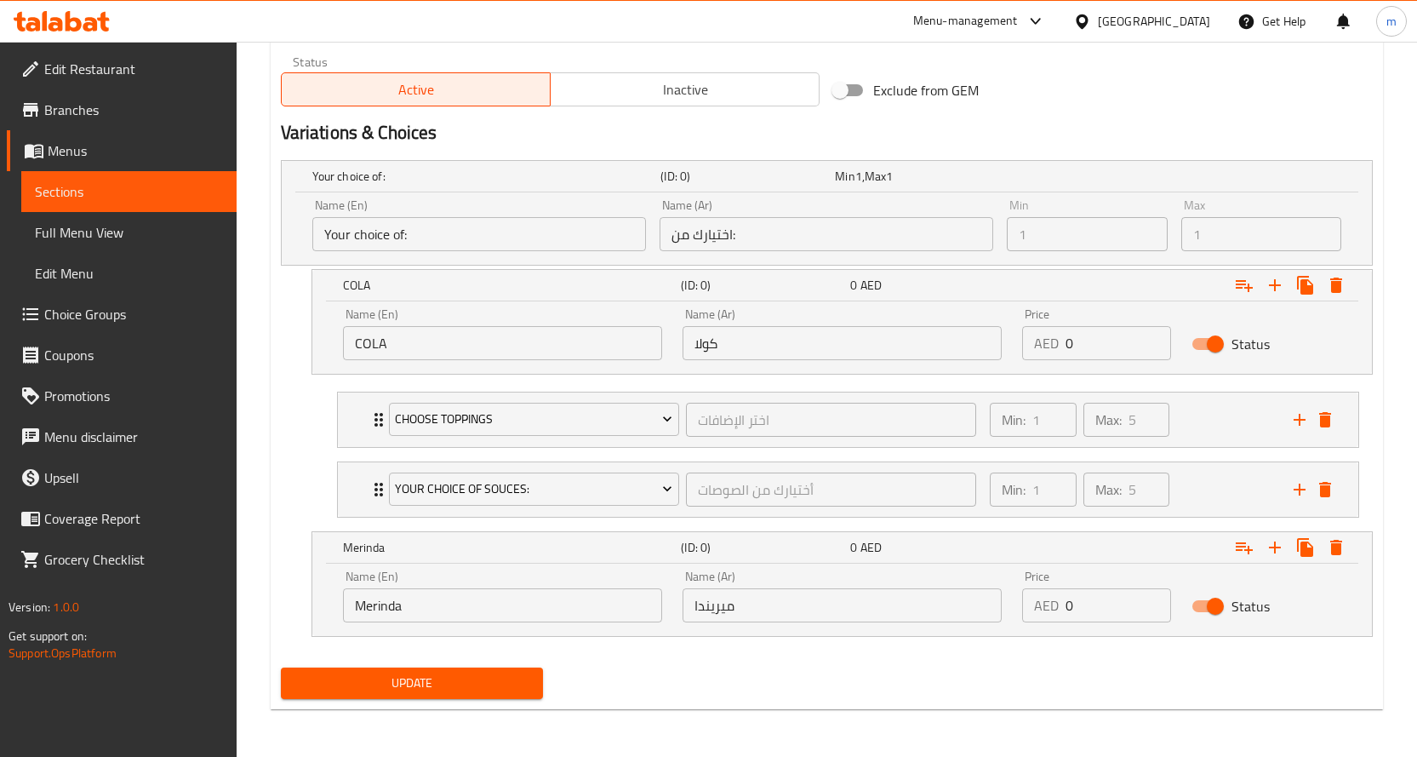
type input "0"
click at [1108, 358] on input "0" at bounding box center [1119, 343] width 106 height 34
type input "15"
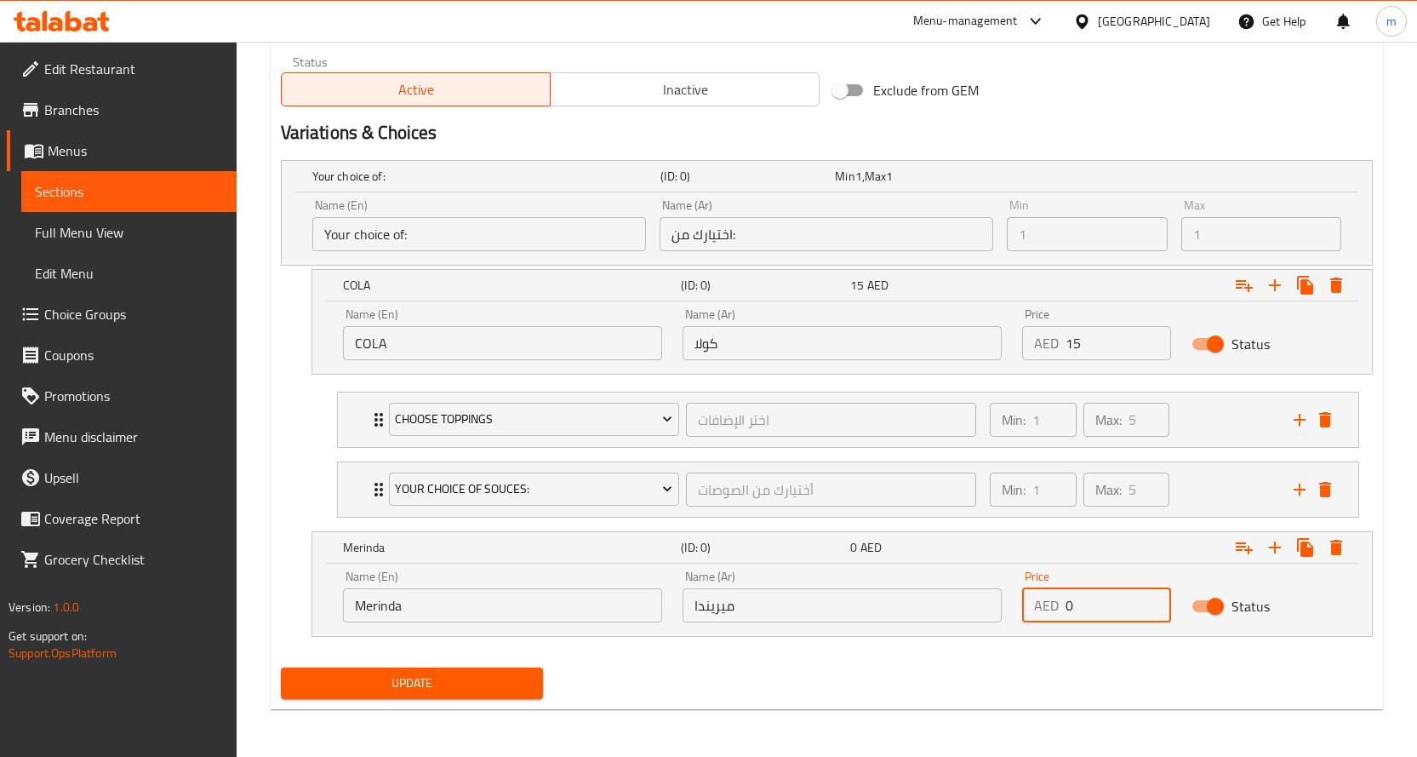
click at [1137, 612] on input "0" at bounding box center [1119, 605] width 106 height 34
click at [1136, 612] on input "0" at bounding box center [1119, 605] width 106 height 34
click at [1124, 612] on input "0" at bounding box center [1119, 605] width 106 height 34
type input "16"
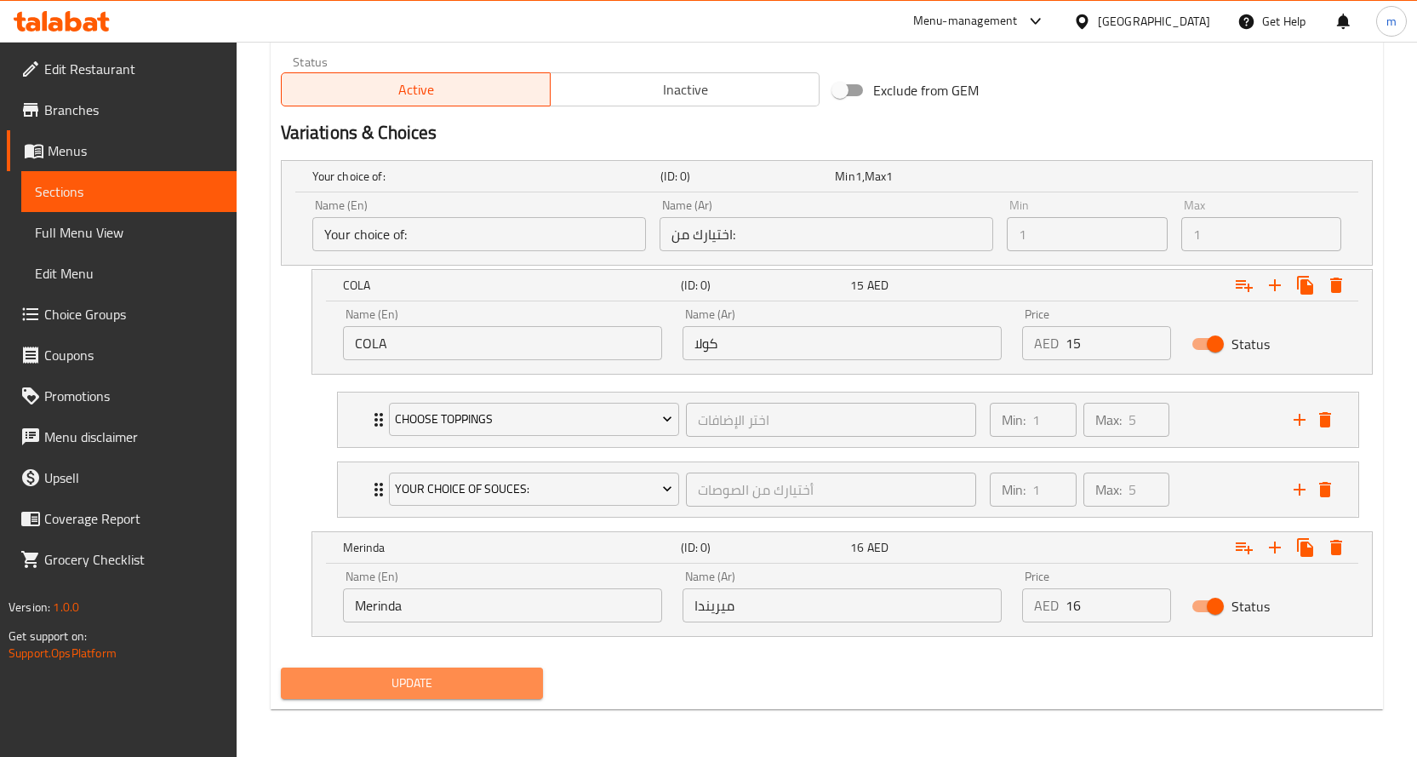
click at [374, 679] on span "Update" at bounding box center [413, 682] width 236 height 21
